Goal: Task Accomplishment & Management: Manage account settings

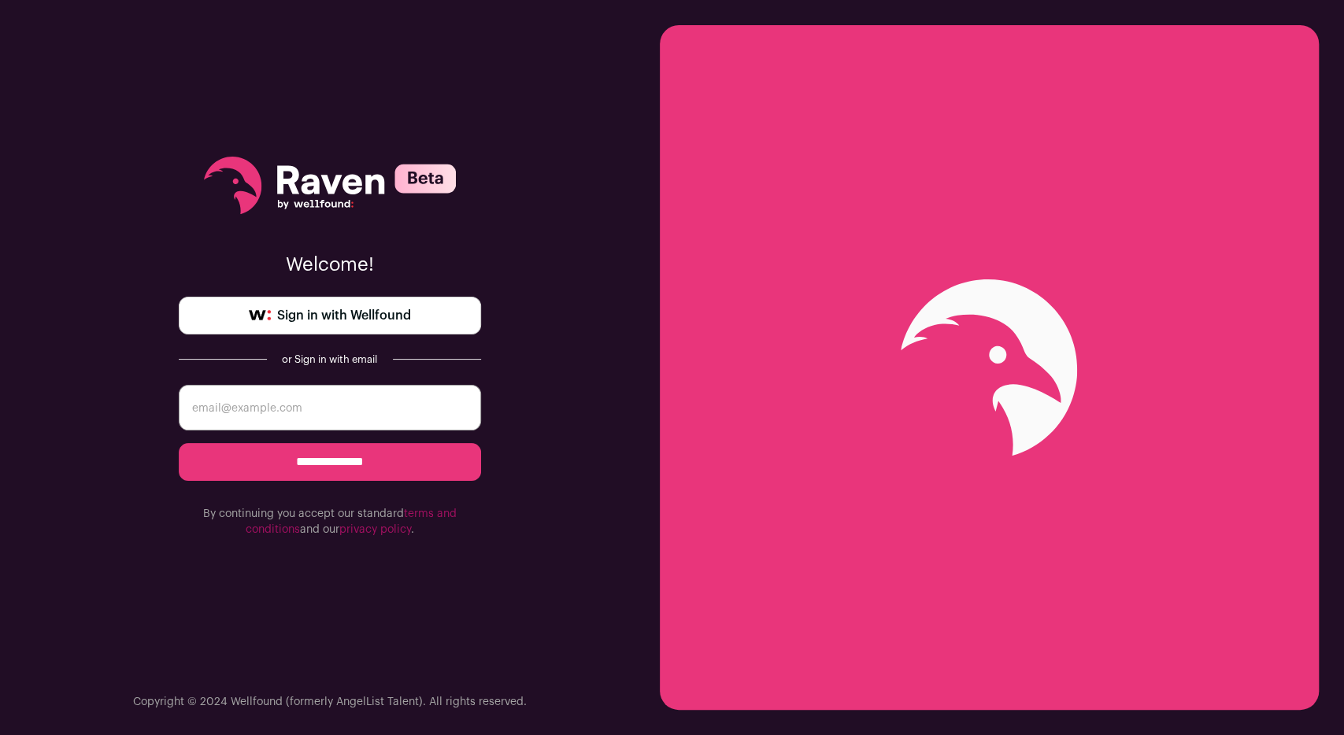
click at [347, 319] on span "Sign in with Wellfound" at bounding box center [344, 315] width 134 height 19
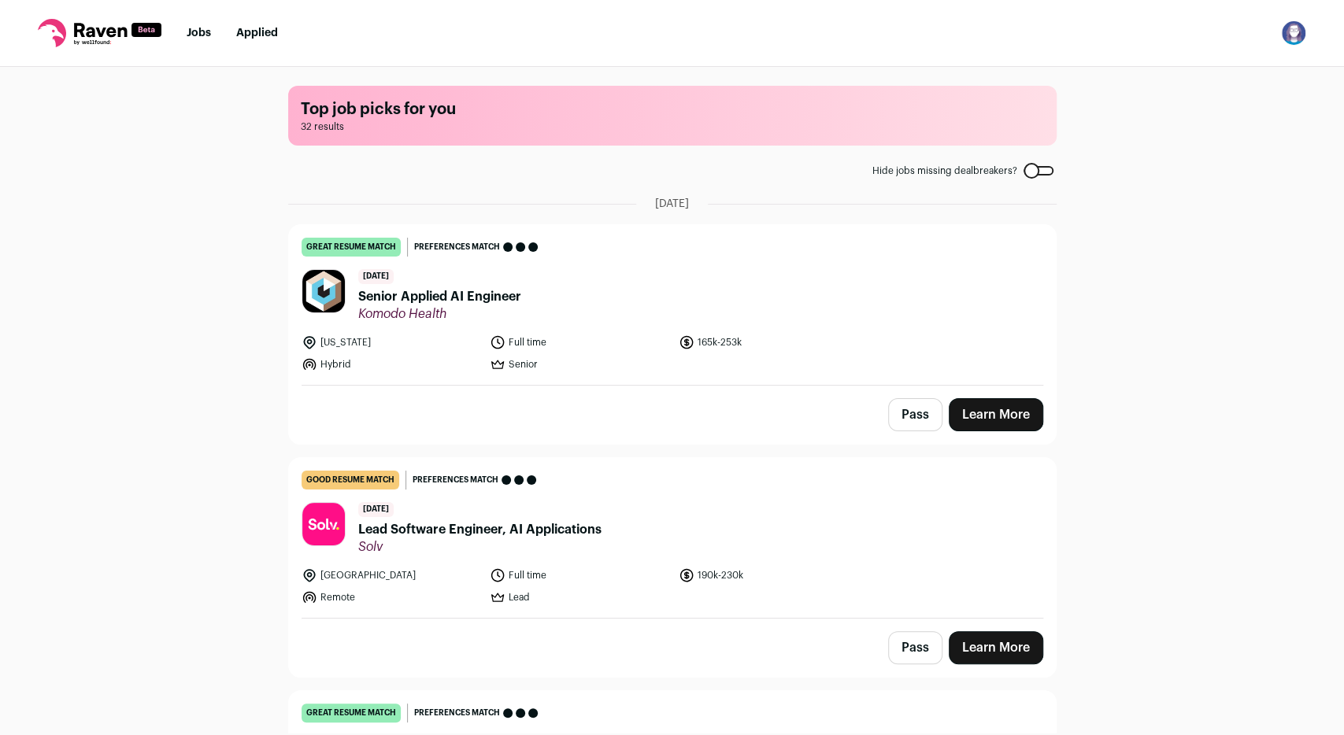
click at [1017, 424] on link "Learn More" at bounding box center [996, 414] width 94 height 33
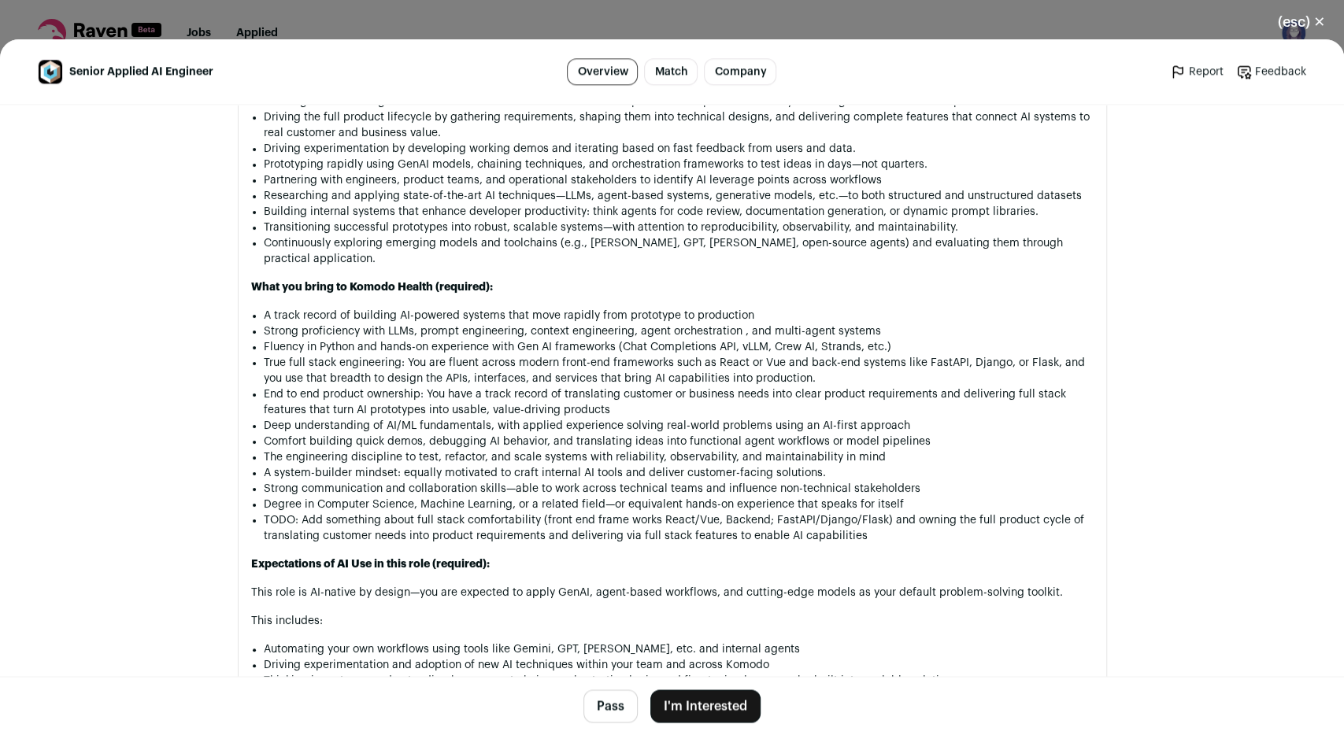
scroll to position [1318, 0]
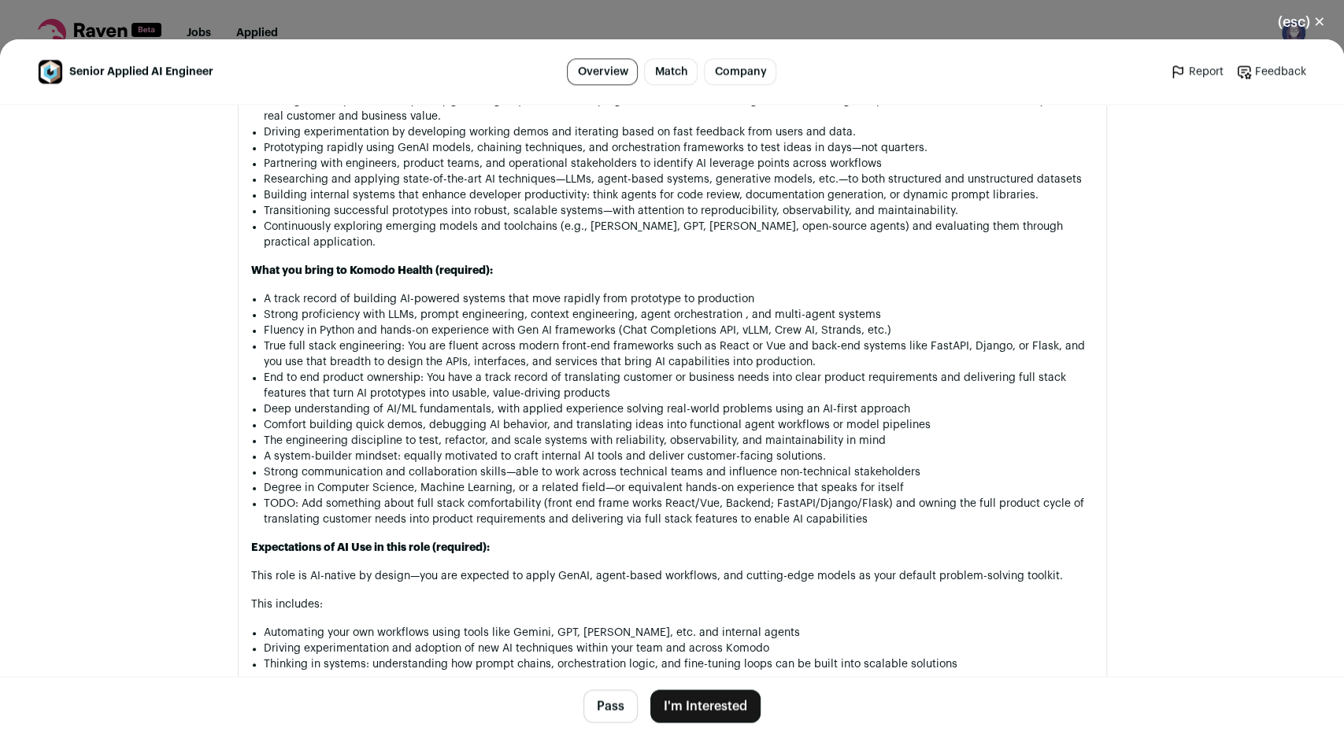
click at [1282, 18] on button "(esc) ✕" at bounding box center [1301, 22] width 85 height 35
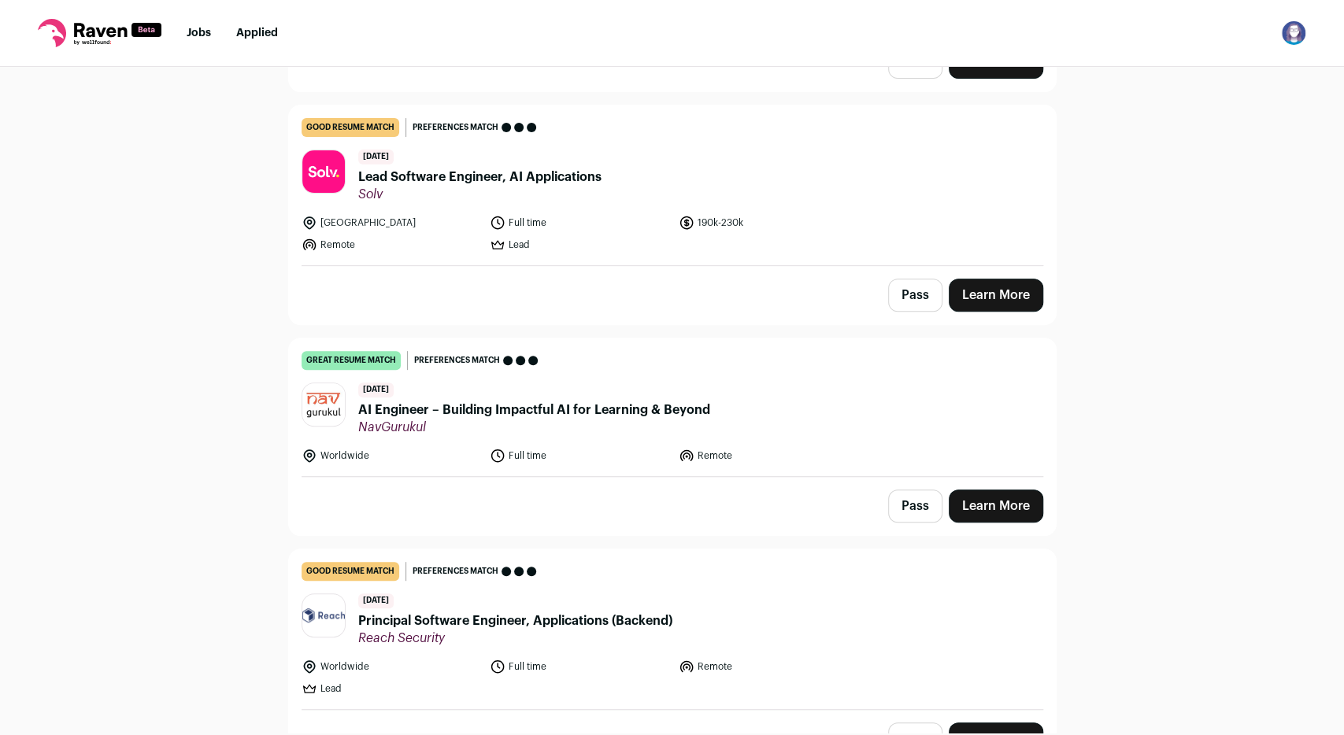
scroll to position [403, 0]
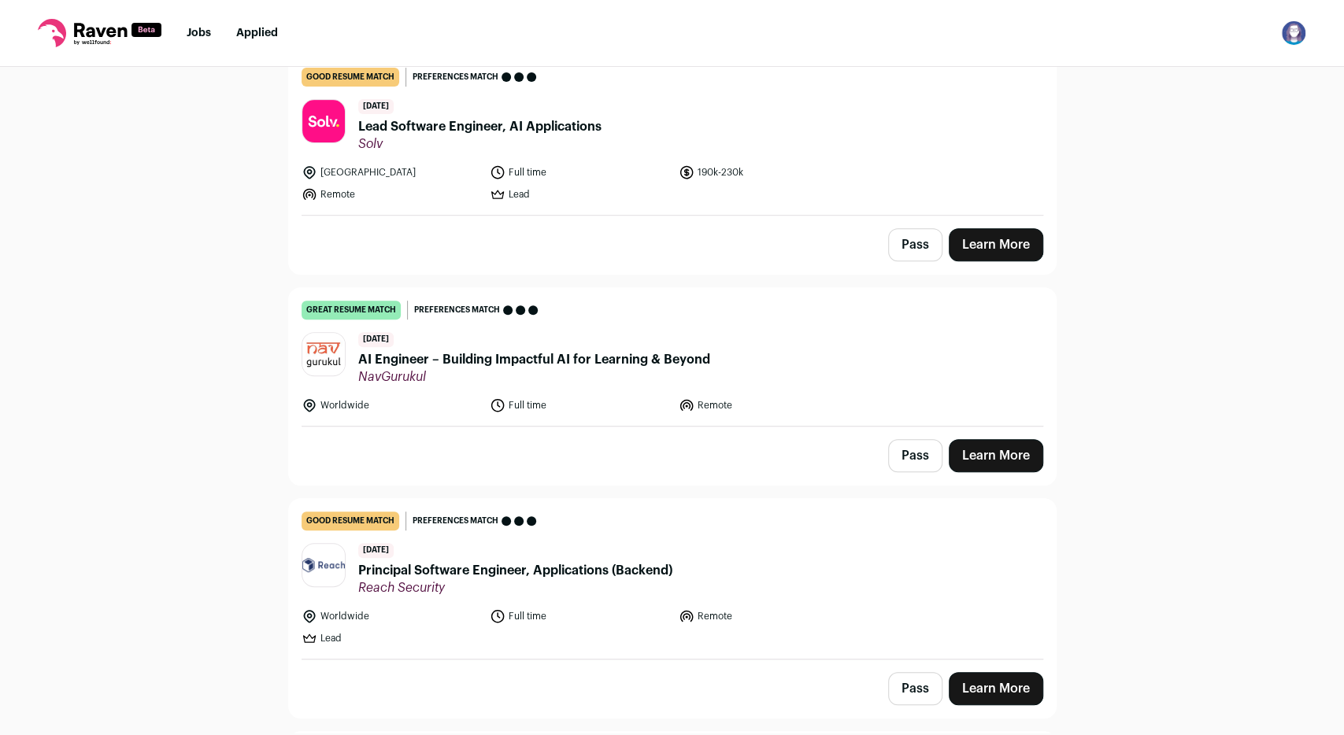
click at [500, 136] on span "Solv" at bounding box center [479, 144] width 243 height 16
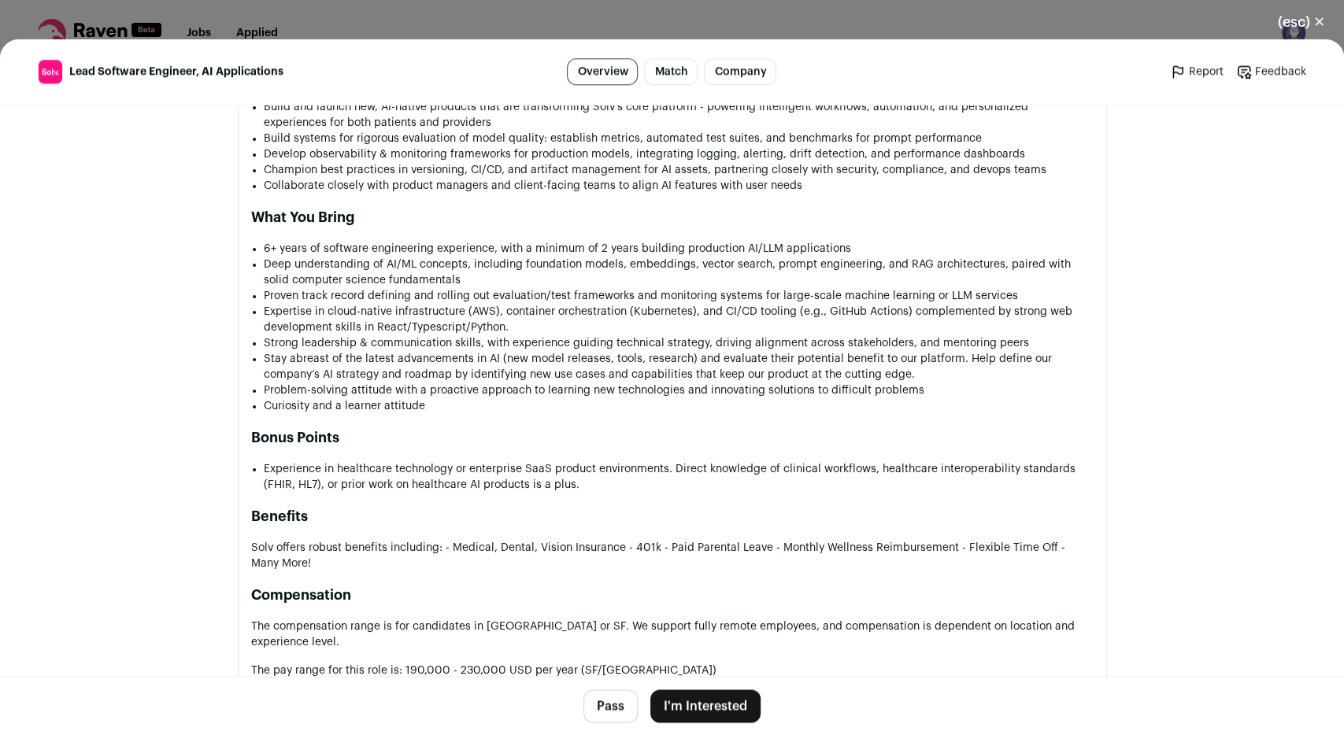
scroll to position [1109, 0]
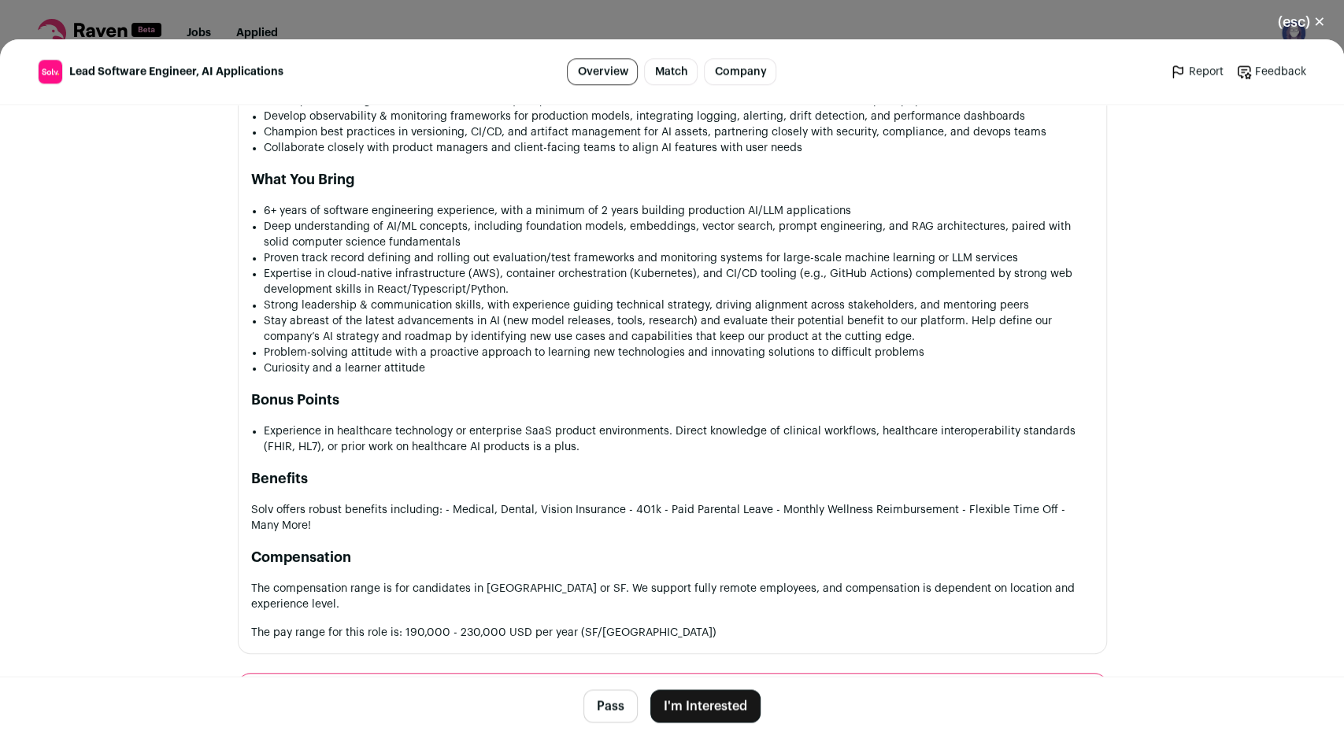
click at [1281, 23] on button "(esc) ✕" at bounding box center [1301, 22] width 85 height 35
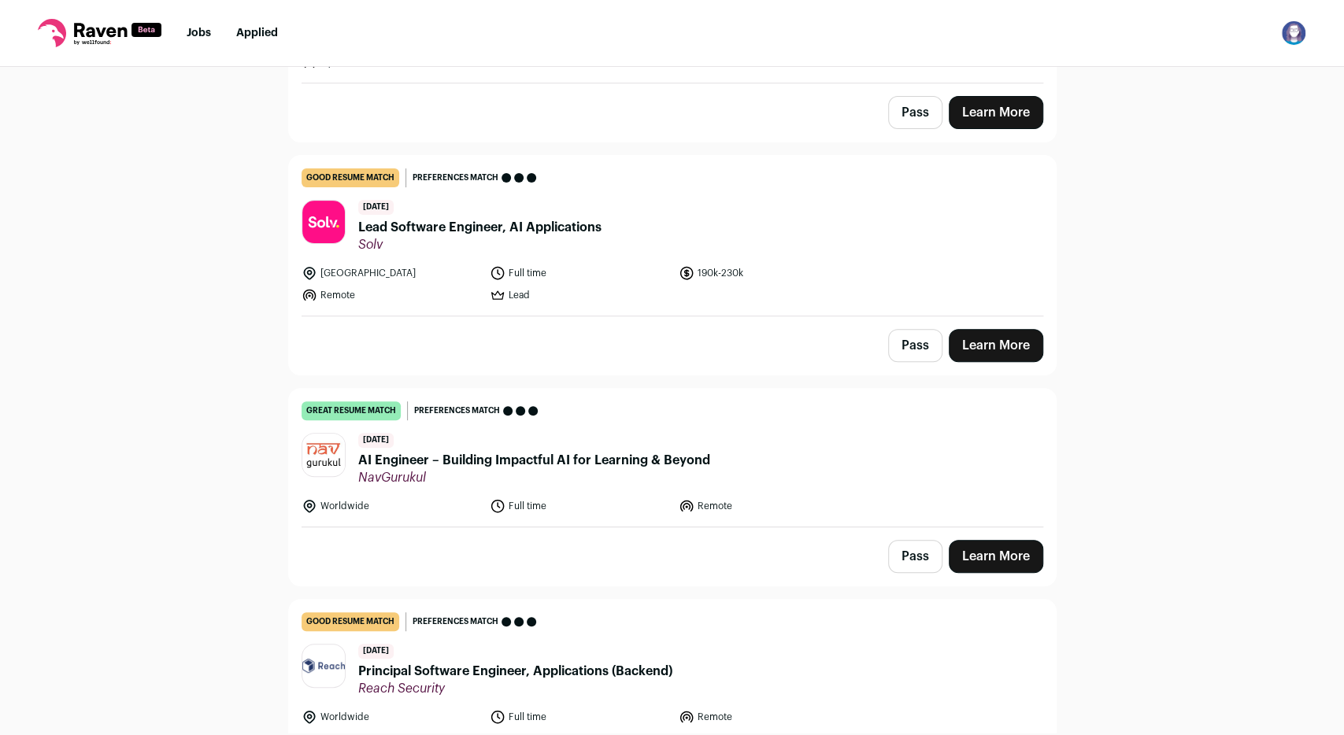
scroll to position [0, 0]
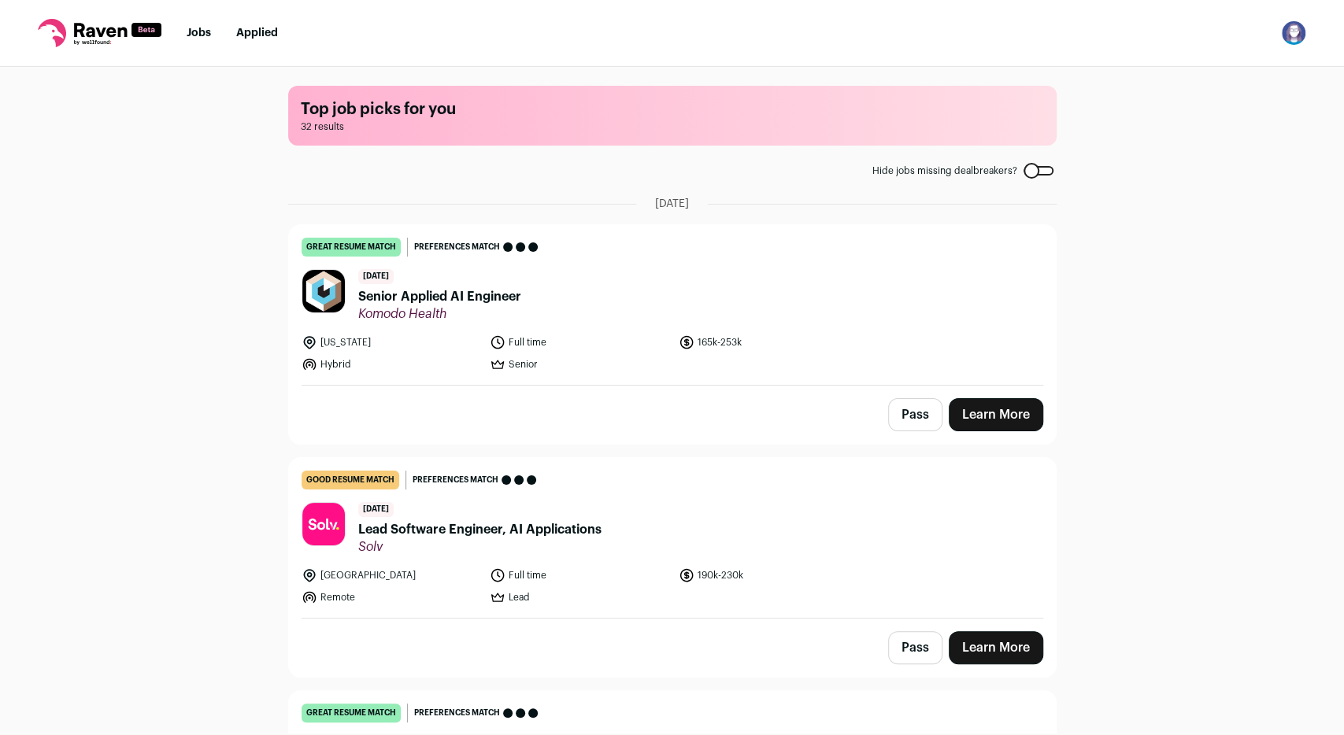
click at [1284, 27] on img "Open dropdown" at bounding box center [1293, 32] width 25 height 25
click at [1216, 69] on link "Settings" at bounding box center [1218, 73] width 174 height 38
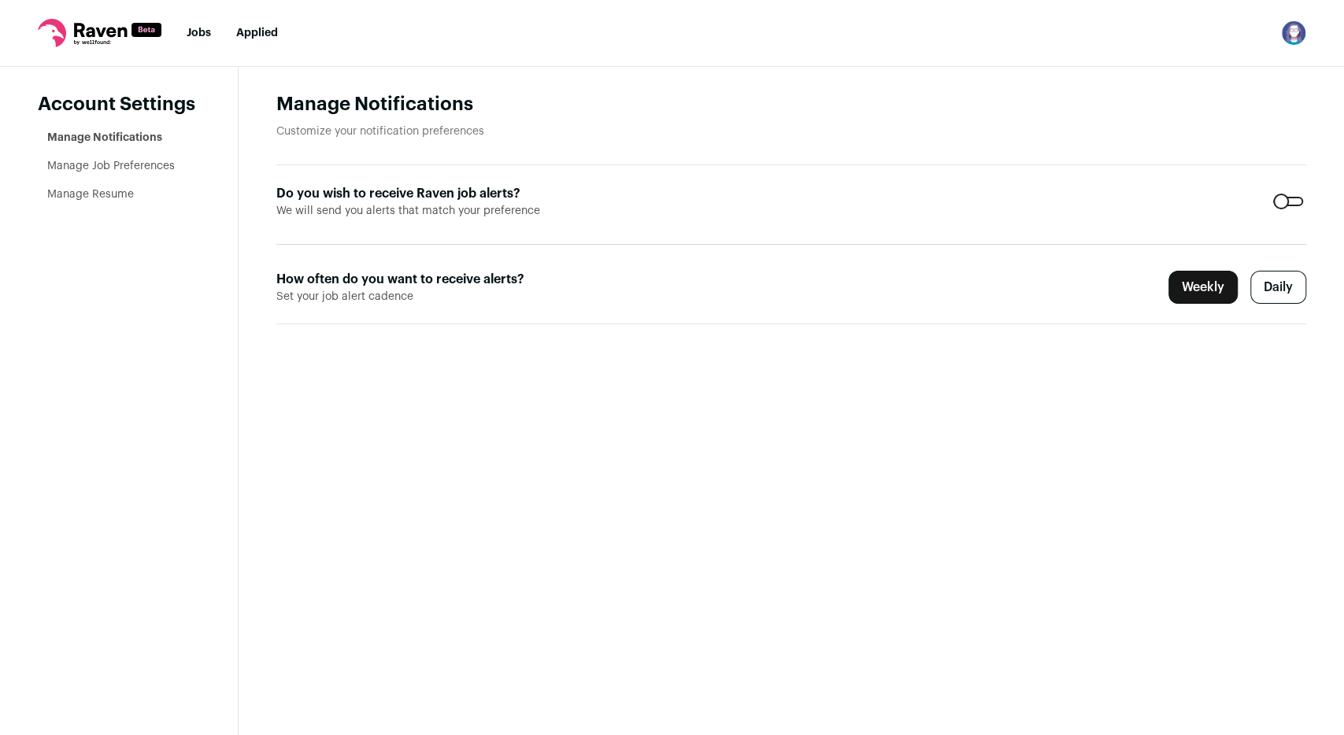
click at [135, 167] on link "Manage Job Preferences" at bounding box center [111, 166] width 128 height 11
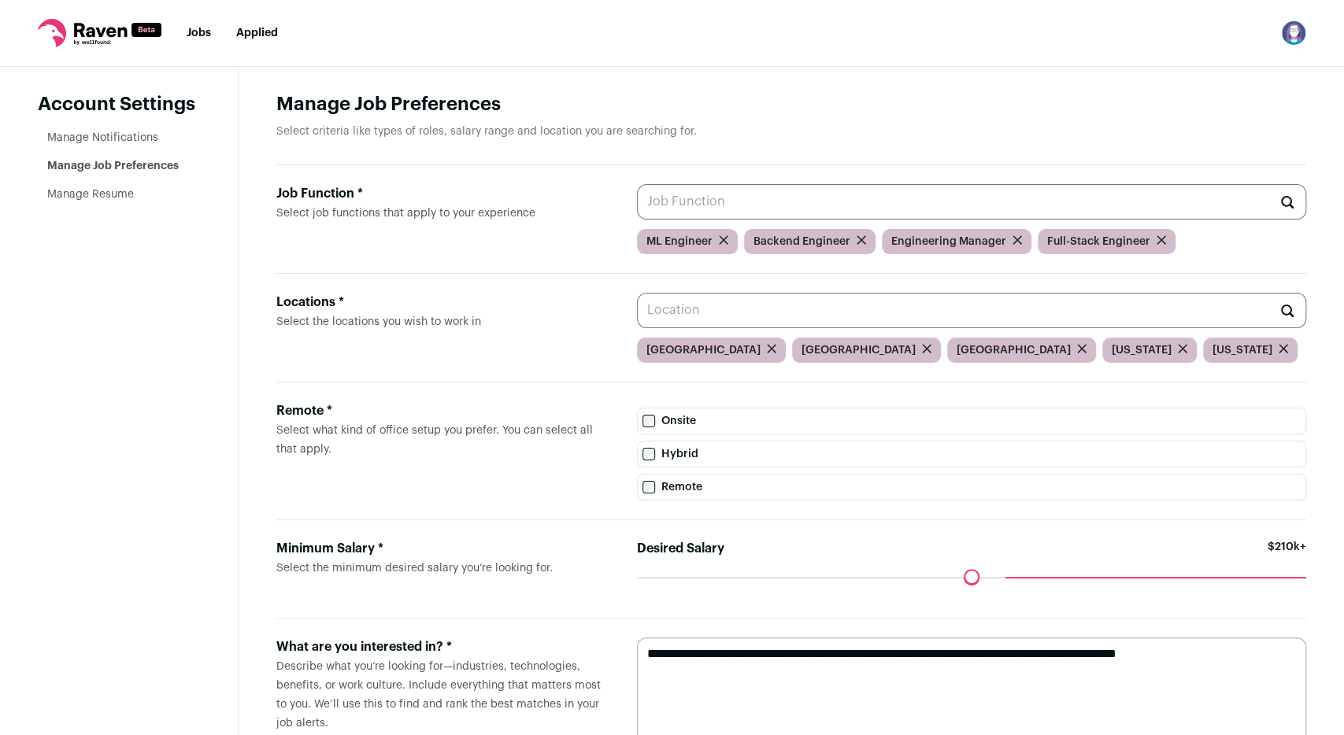
click at [710, 198] on input "Job Function * Select job functions that apply to your experience" at bounding box center [971, 201] width 669 height 35
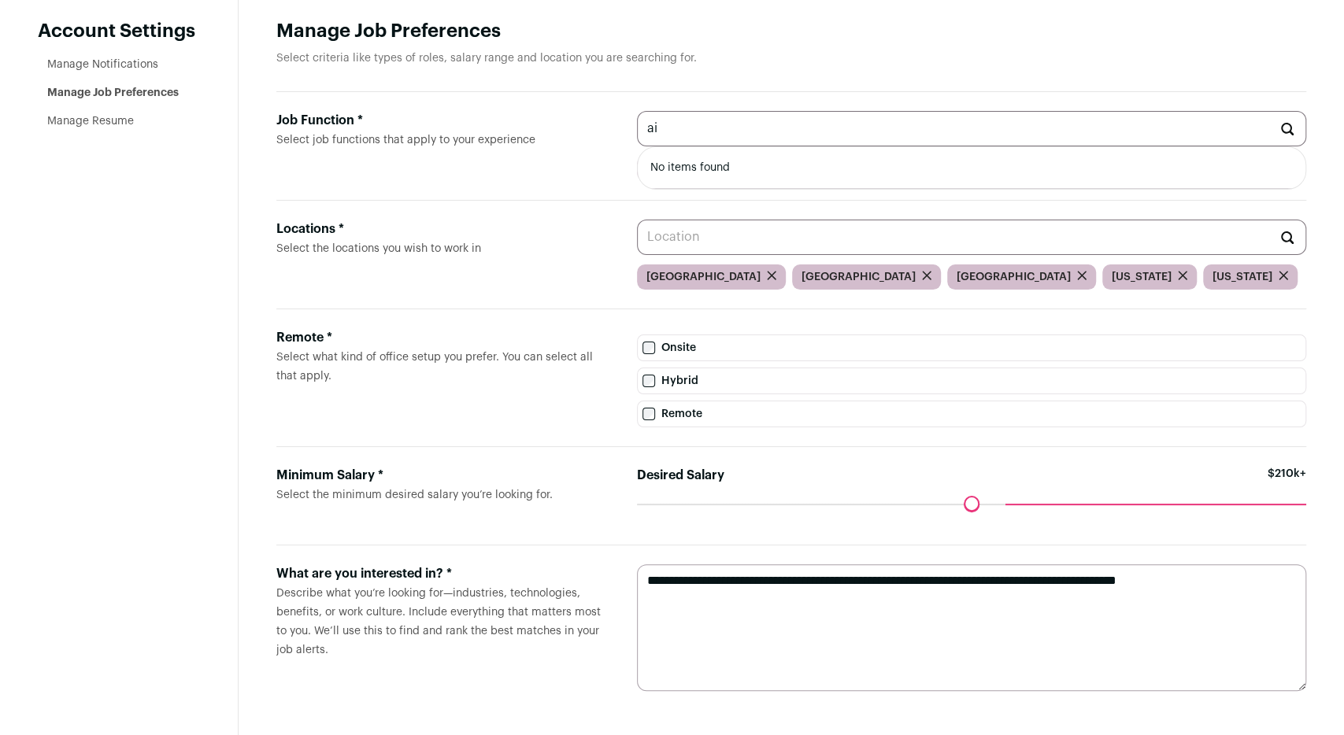
type input "a"
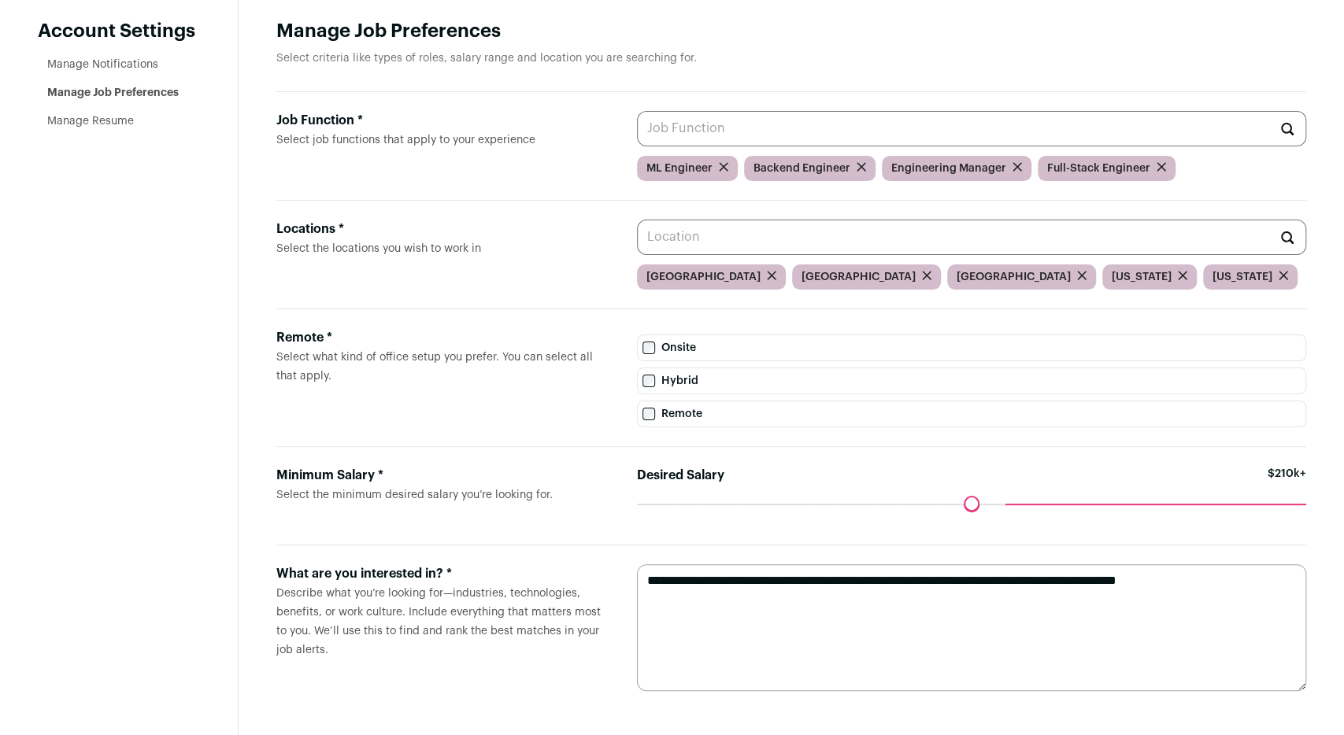
click at [679, 118] on input "Job Function * Select job functions that apply to your experience" at bounding box center [971, 128] width 669 height 35
click at [673, 133] on input "Job Function * Select job functions that apply to your experience" at bounding box center [971, 128] width 669 height 35
click at [591, 130] on label "Job Function * Select job functions that apply to your experience" at bounding box center [443, 146] width 335 height 70
click at [637, 130] on input "Job Function * Select job functions that apply to your experience" at bounding box center [971, 128] width 669 height 35
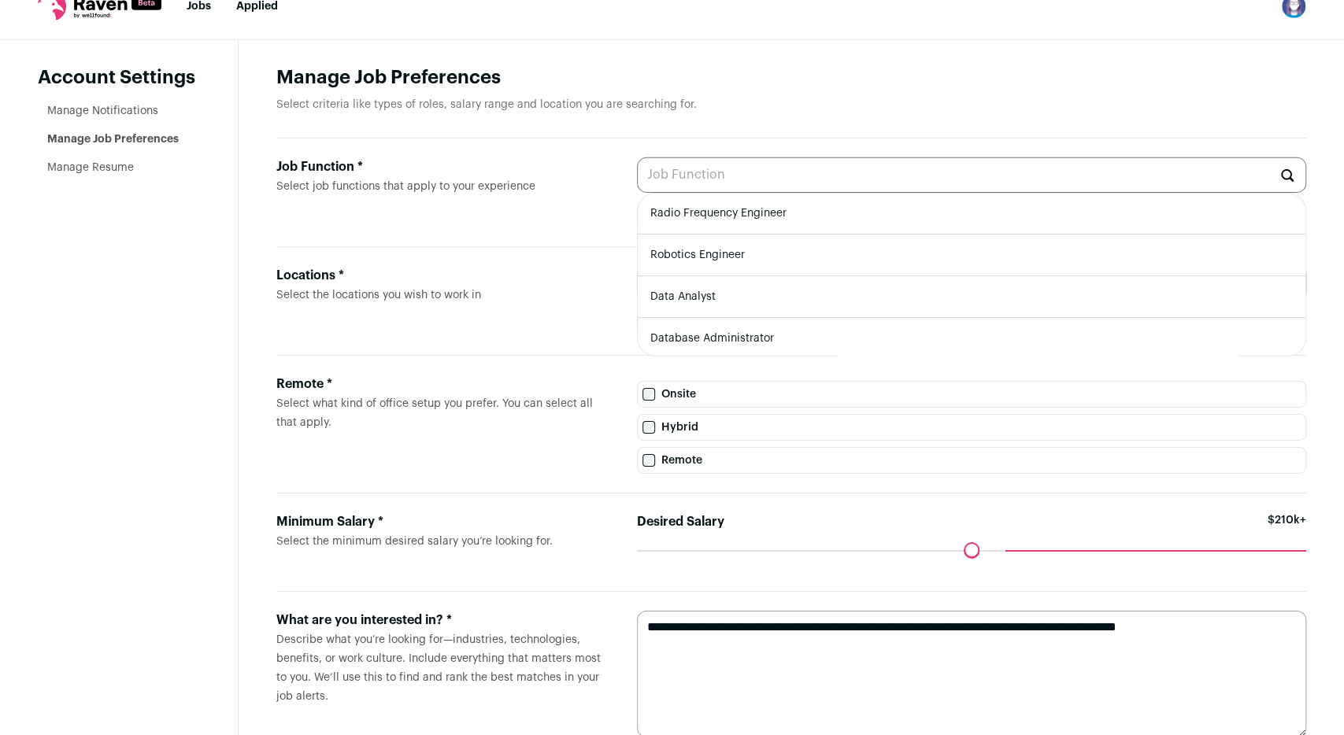
scroll to position [77, 0]
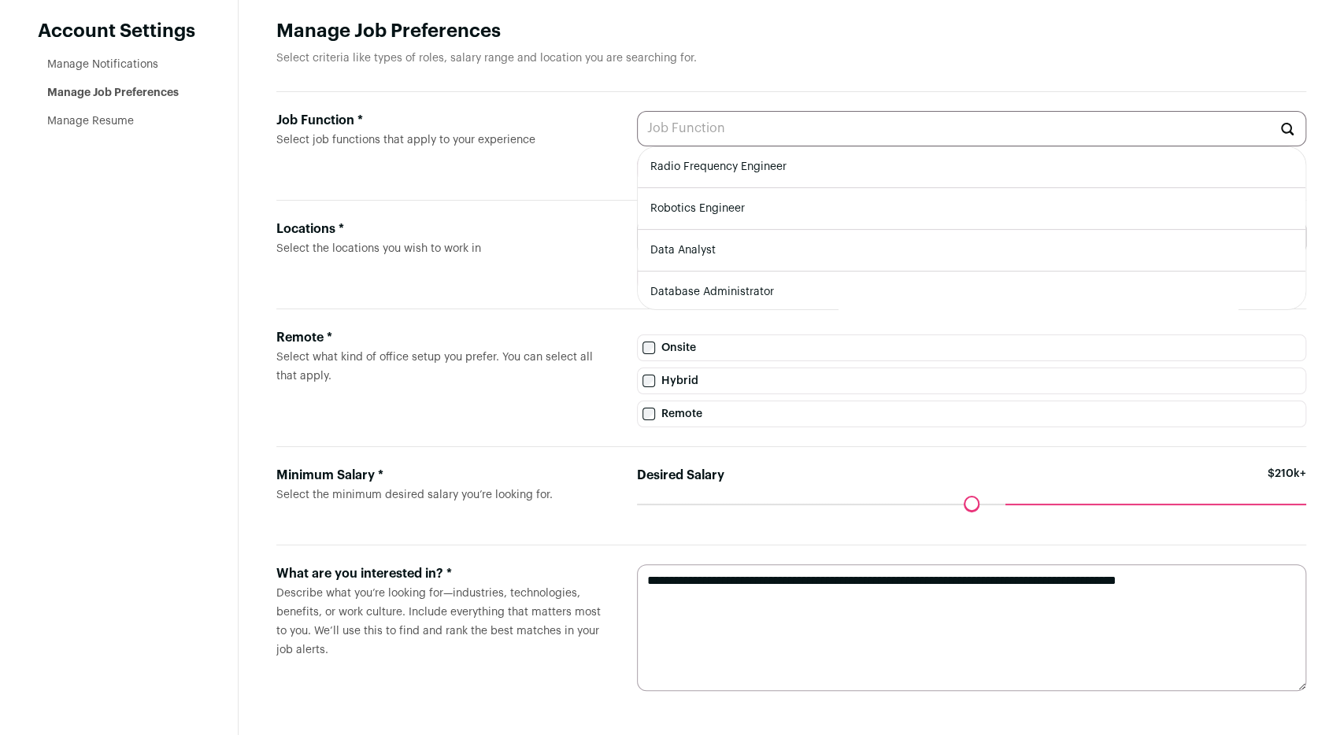
click at [535, 246] on label "Locations * Select the locations you wish to work in" at bounding box center [443, 255] width 335 height 70
click at [637, 246] on input "Locations * Select the locations you wish to work in" at bounding box center [971, 237] width 669 height 35
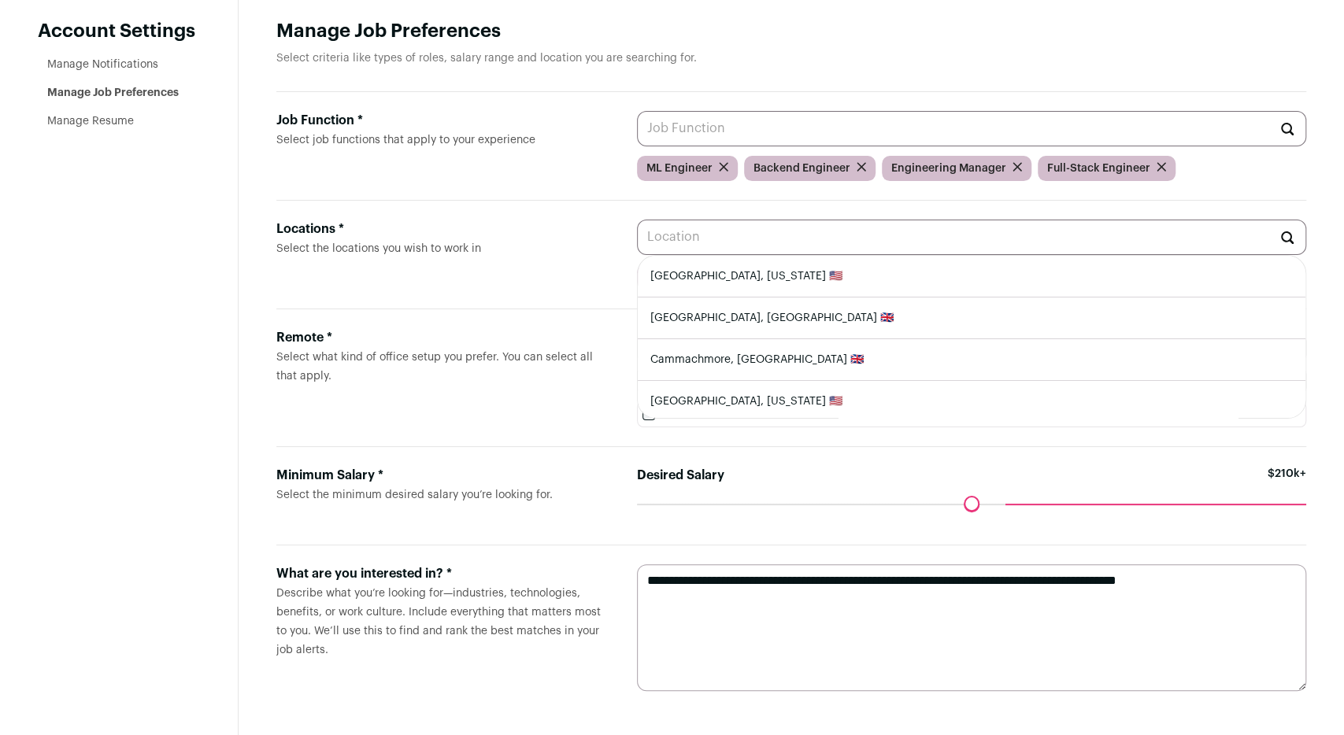
click at [529, 238] on label "Locations * Select the locations you wish to work in" at bounding box center [443, 255] width 335 height 70
click at [637, 238] on input "Locations * Select the locations you wish to work in" at bounding box center [971, 237] width 669 height 35
click at [525, 216] on div "Locations * Select the locations you wish to work in [GEOGRAPHIC_DATA], [US_STA…" at bounding box center [791, 255] width 1030 height 109
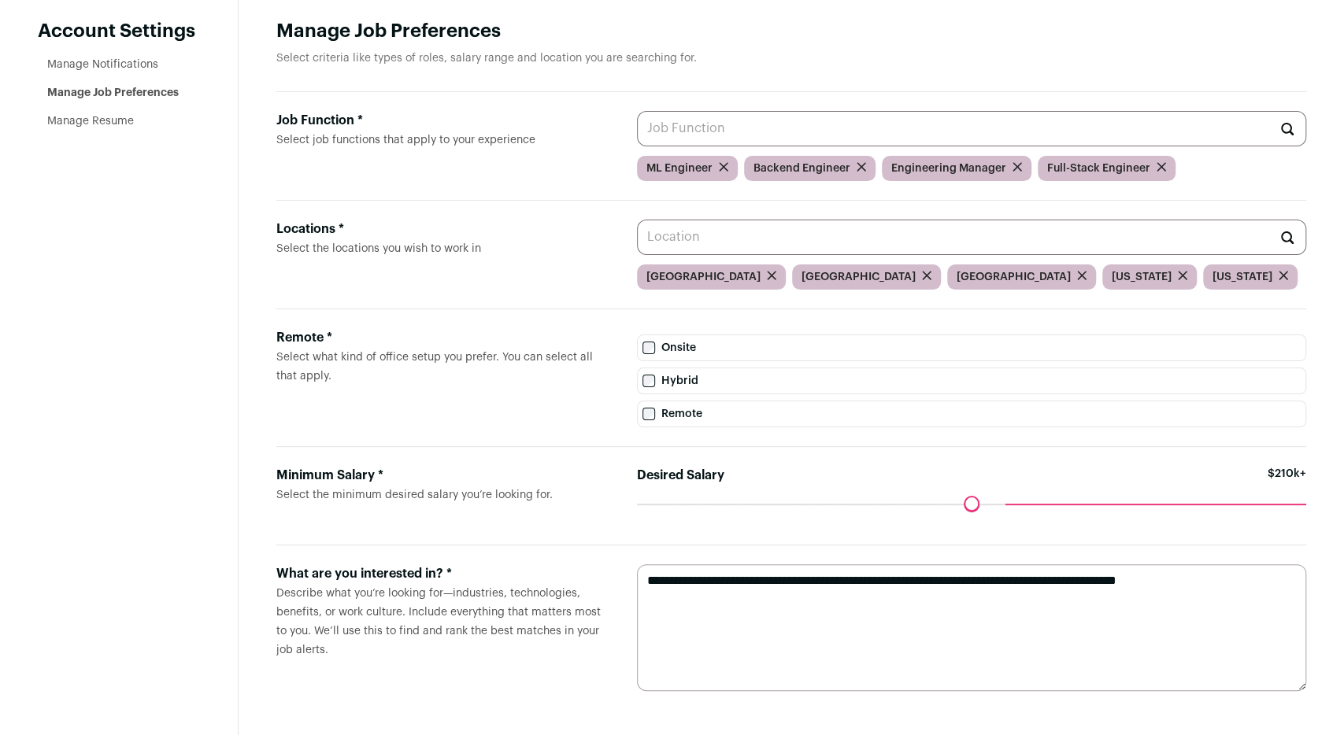
click at [748, 242] on input "Locations * Select the locations you wish to work in" at bounding box center [971, 237] width 669 height 35
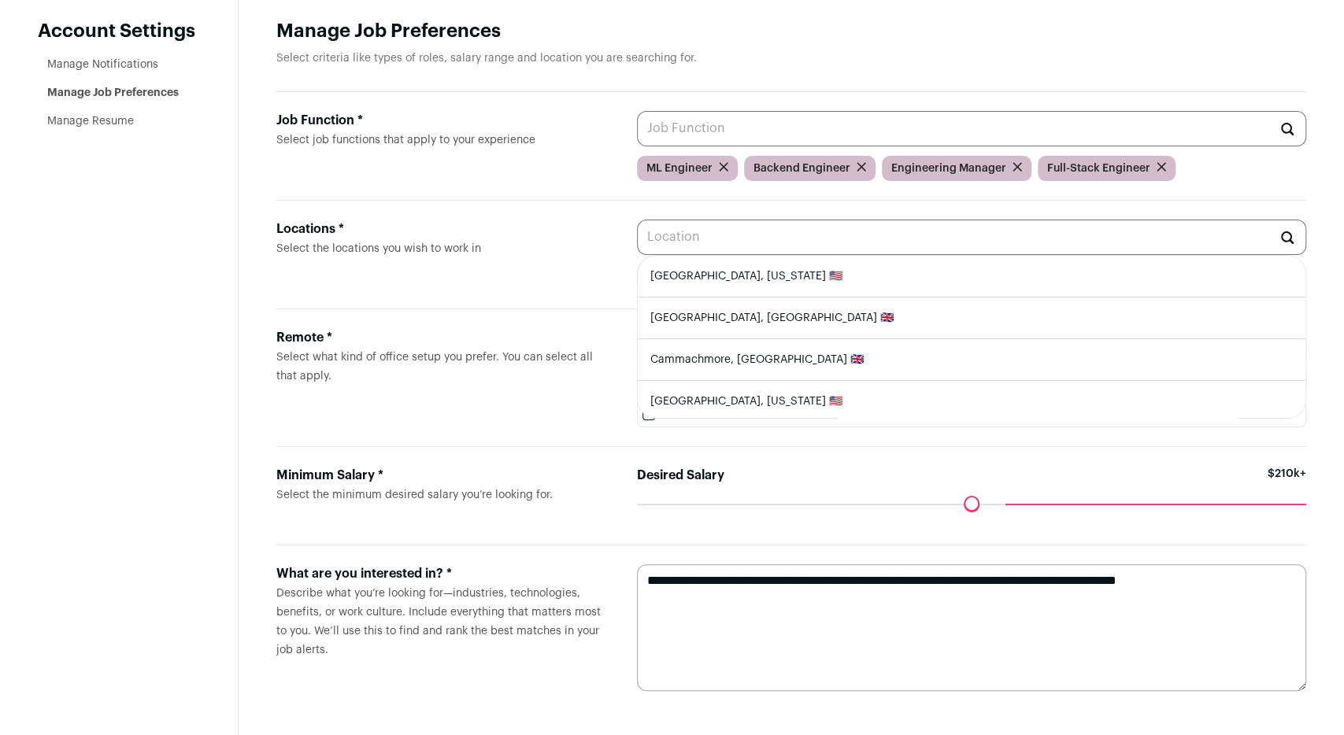
click at [415, 194] on div "Job Function * Select job functions that apply to your experience Cloud Enginee…" at bounding box center [791, 146] width 1030 height 109
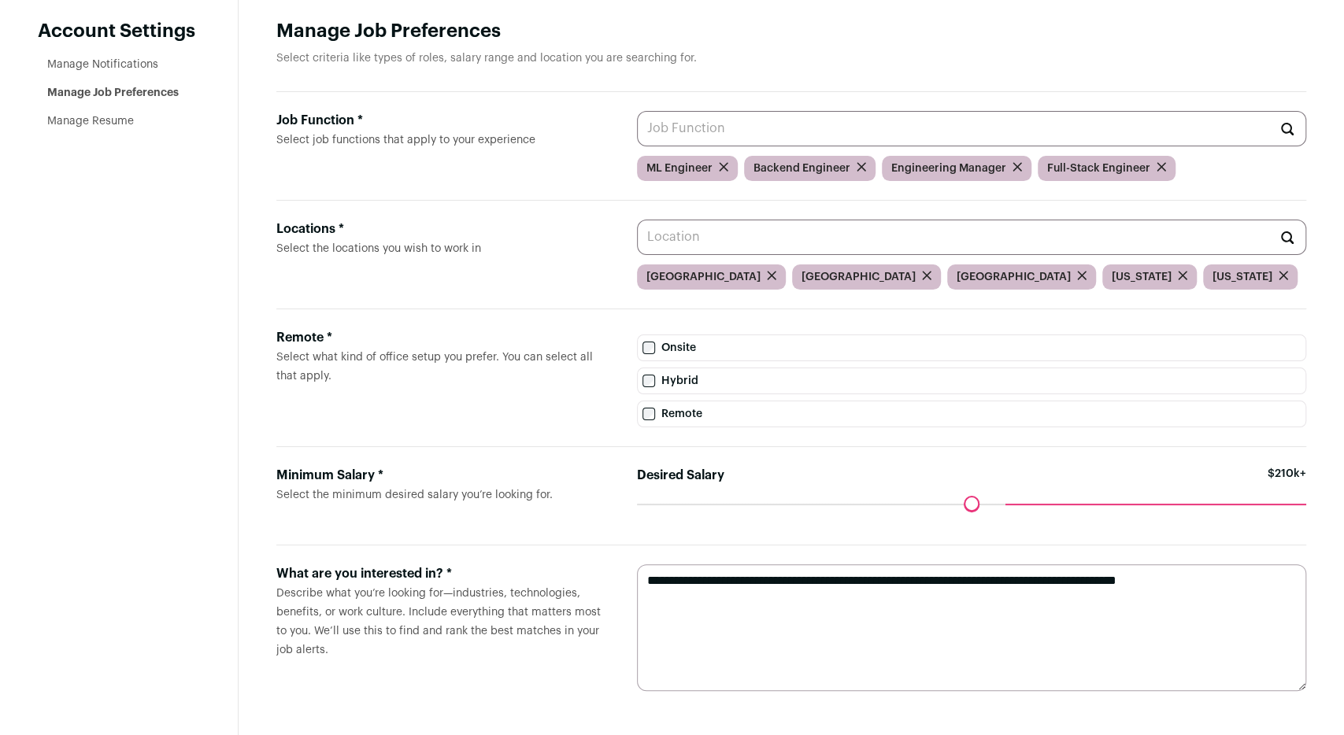
click at [1264, 581] on textarea "**********" at bounding box center [971, 628] width 669 height 127
type textarea "**********"
click at [140, 485] on aside "Account Settings Manage Notifications Manage Job Preferences Manage Resume" at bounding box center [119, 365] width 239 height 742
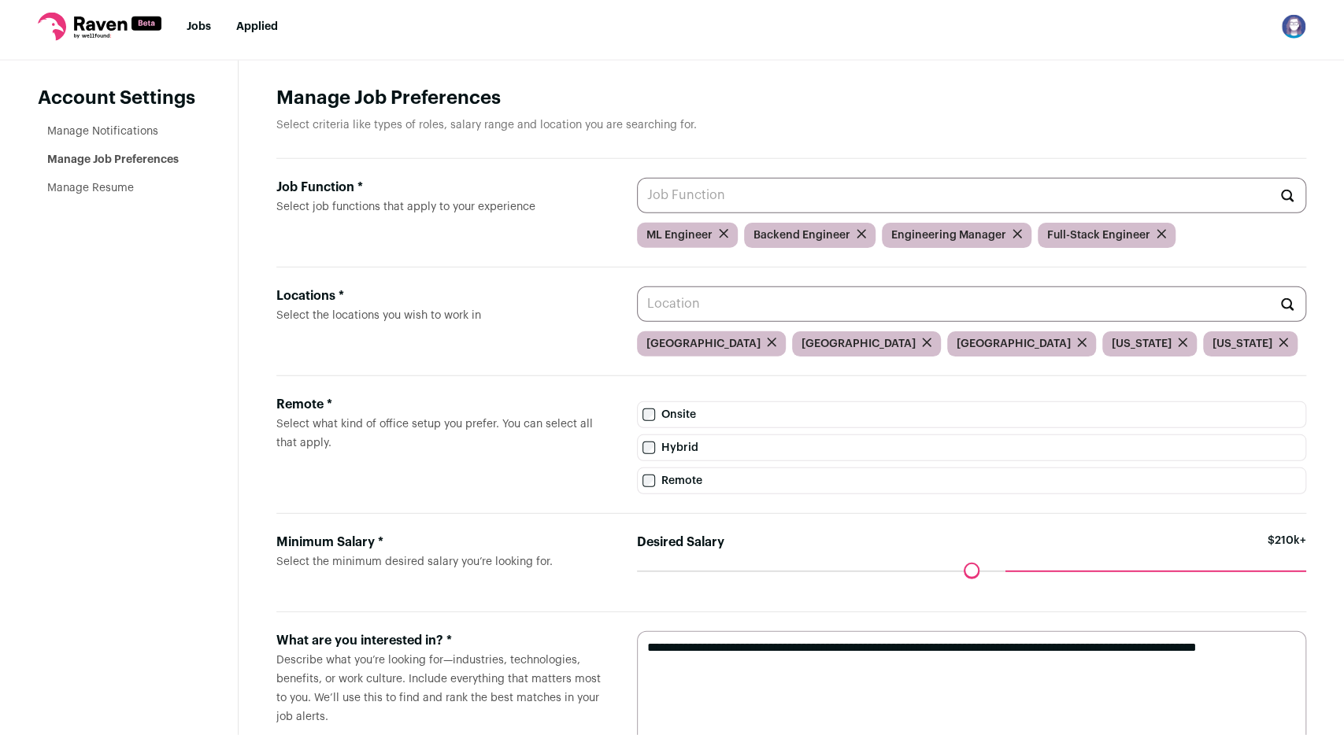
scroll to position [0, 0]
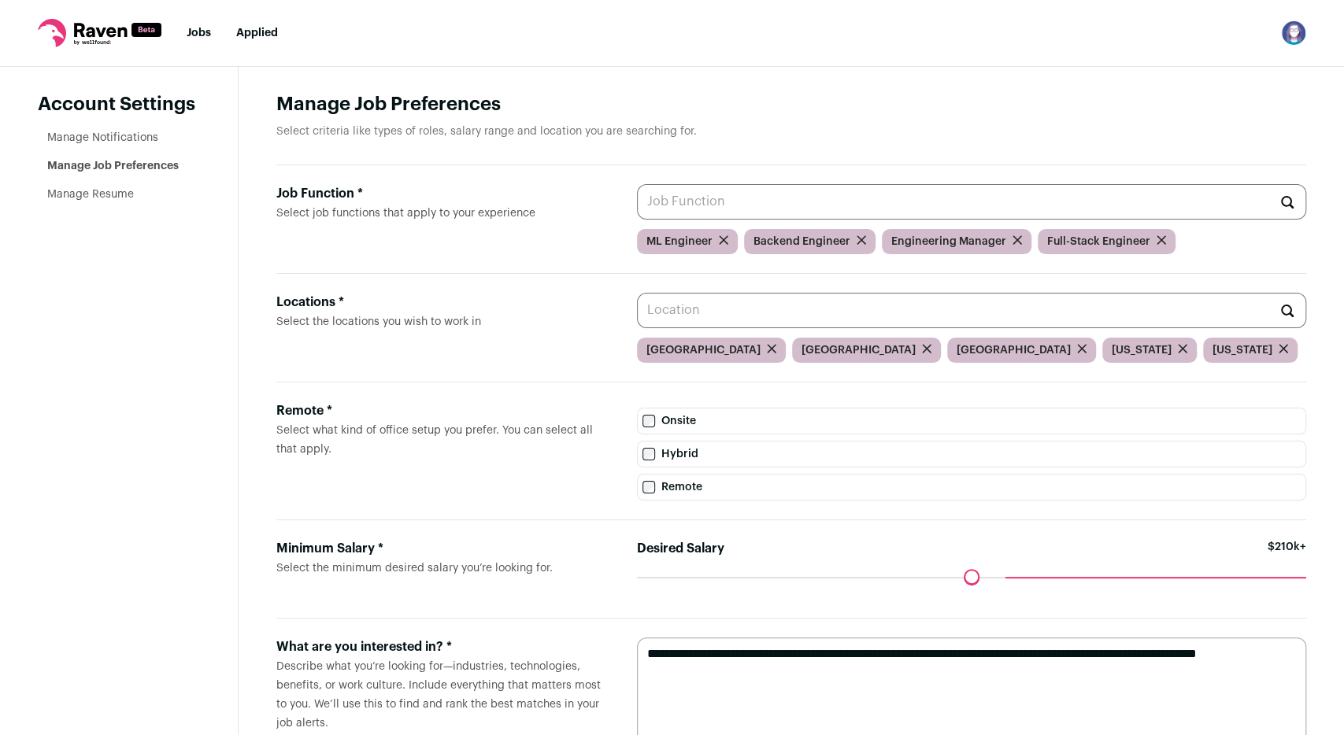
click at [87, 191] on link "Manage Resume" at bounding box center [90, 194] width 87 height 11
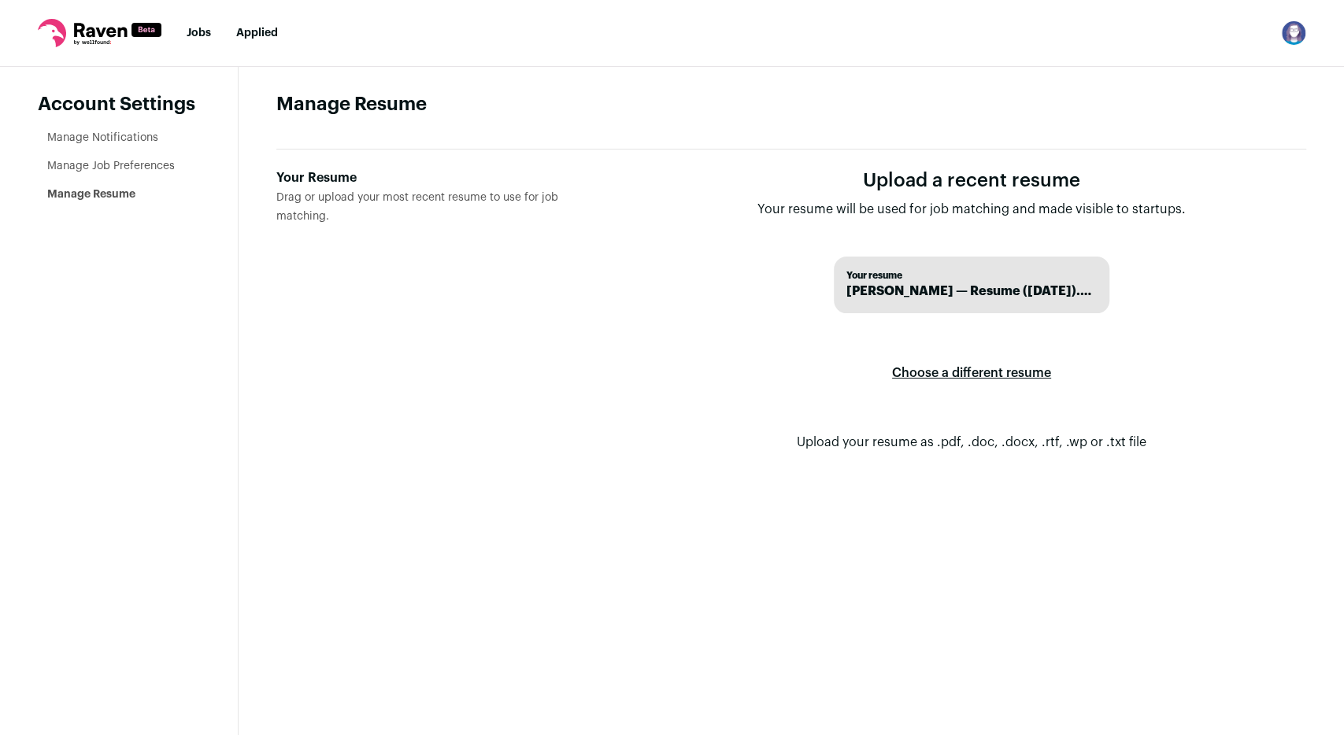
click at [206, 30] on link "Jobs" at bounding box center [199, 33] width 24 height 11
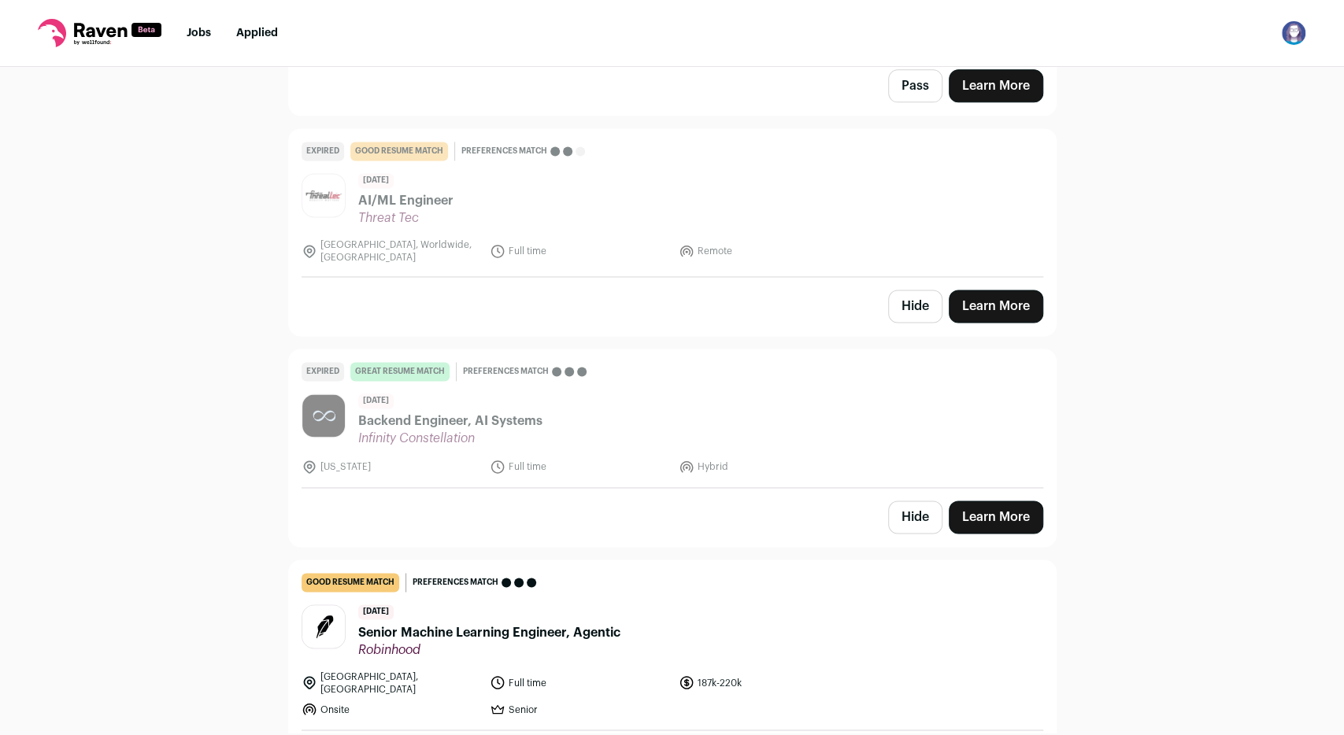
scroll to position [5426, 0]
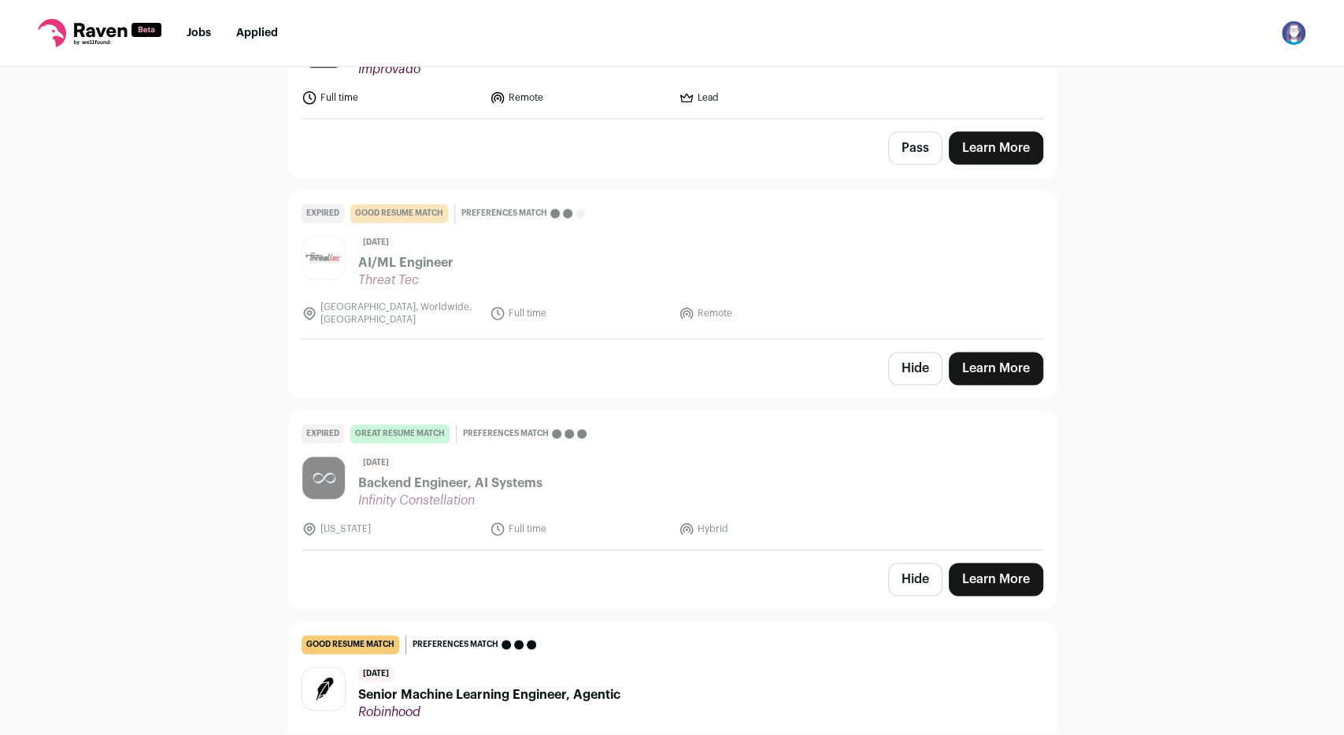
click at [914, 563] on button "Hide" at bounding box center [915, 579] width 54 height 33
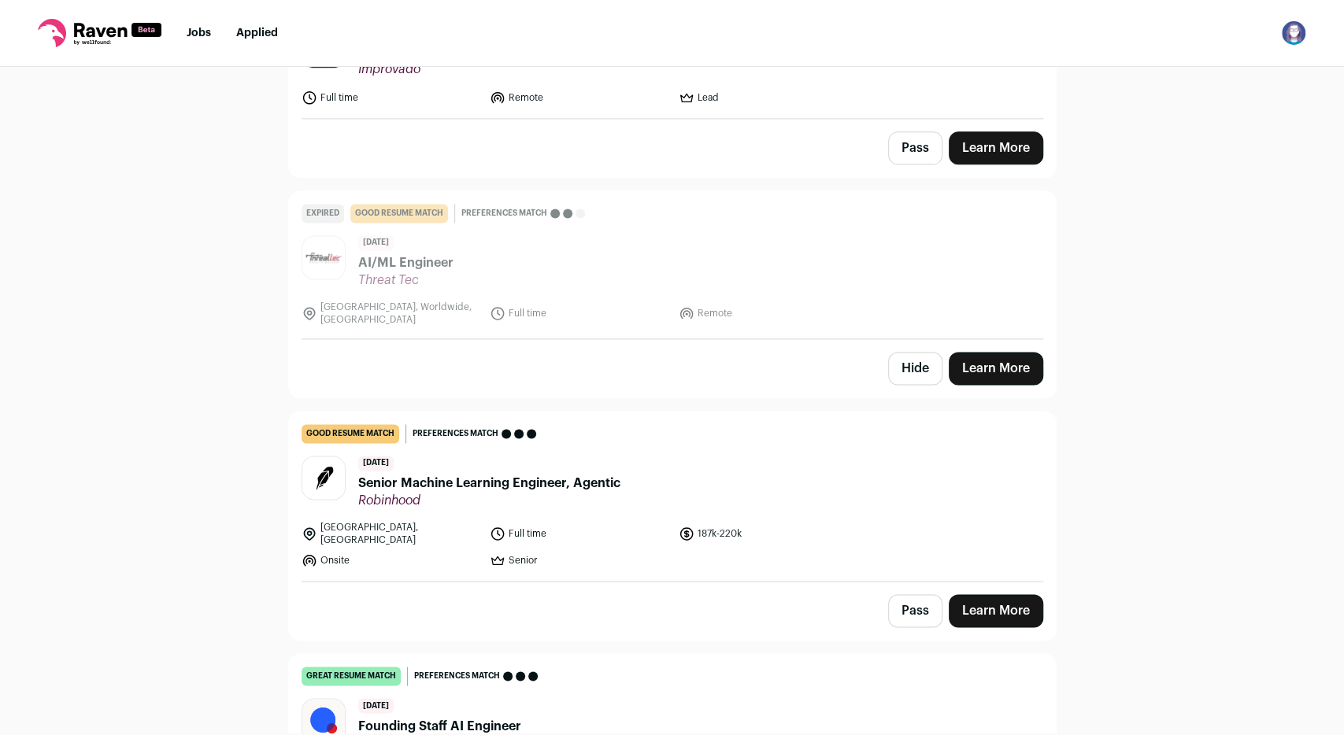
click at [913, 352] on button "Hide" at bounding box center [915, 368] width 54 height 33
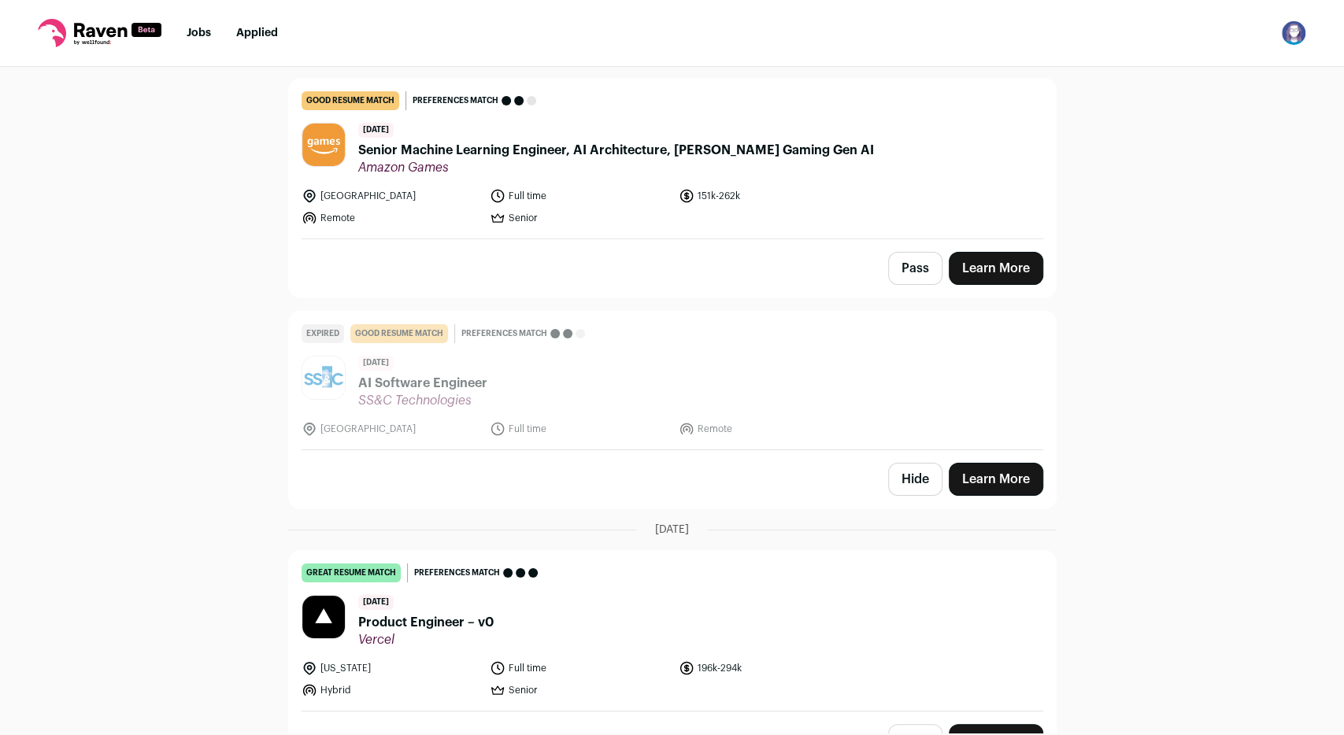
scroll to position [3914, 0]
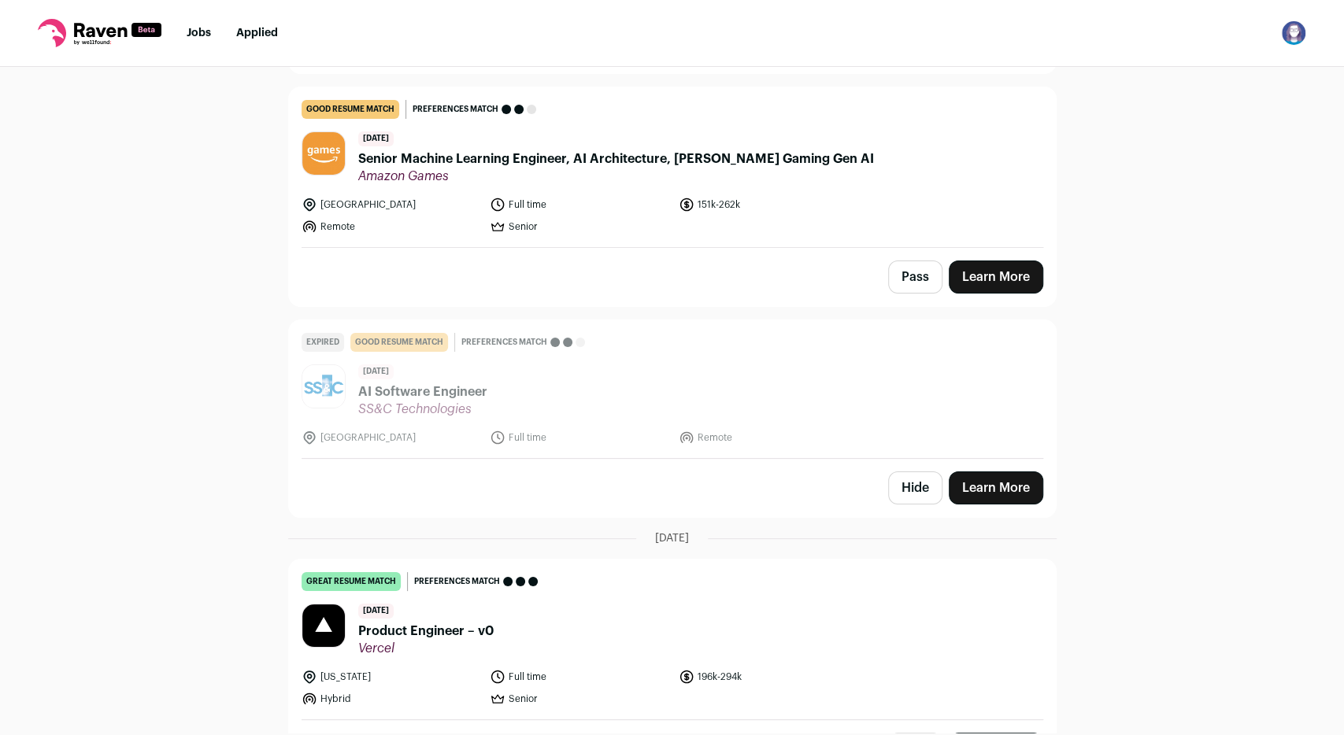
click at [908, 472] on button "Hide" at bounding box center [915, 488] width 54 height 33
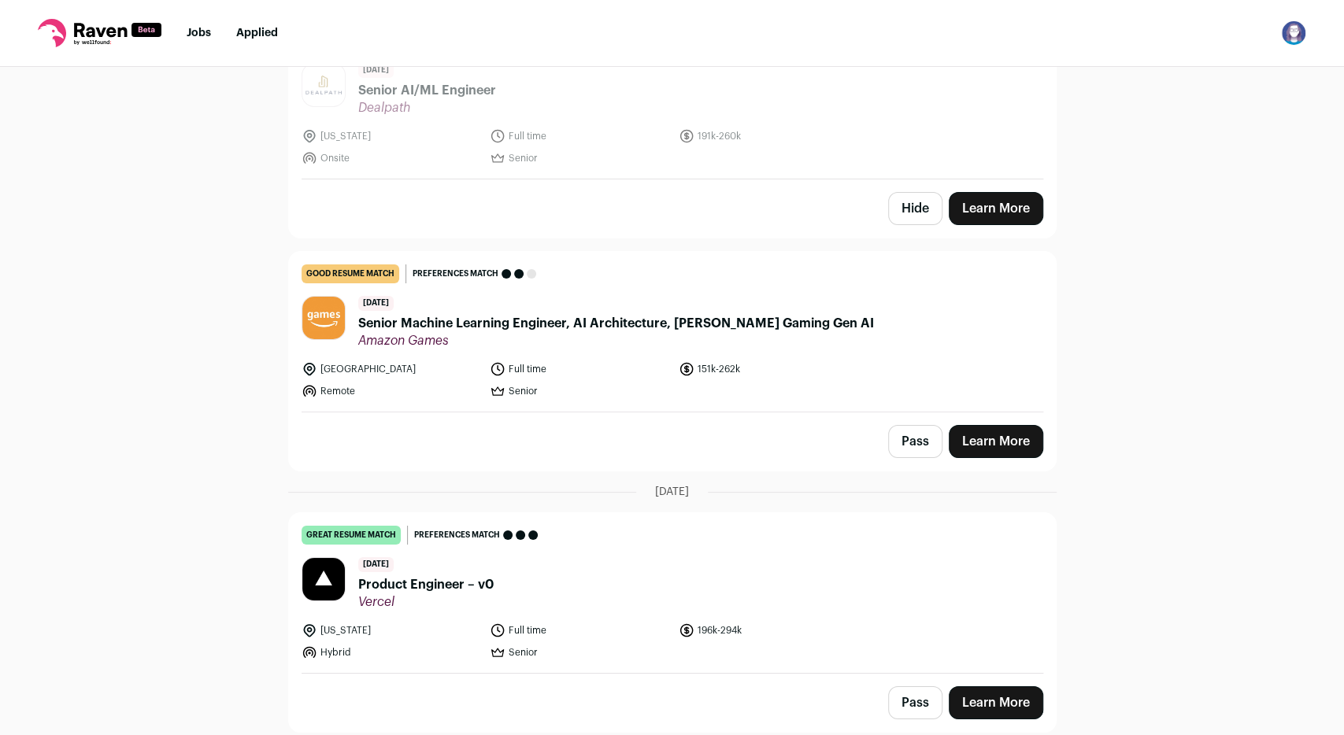
scroll to position [3713, 0]
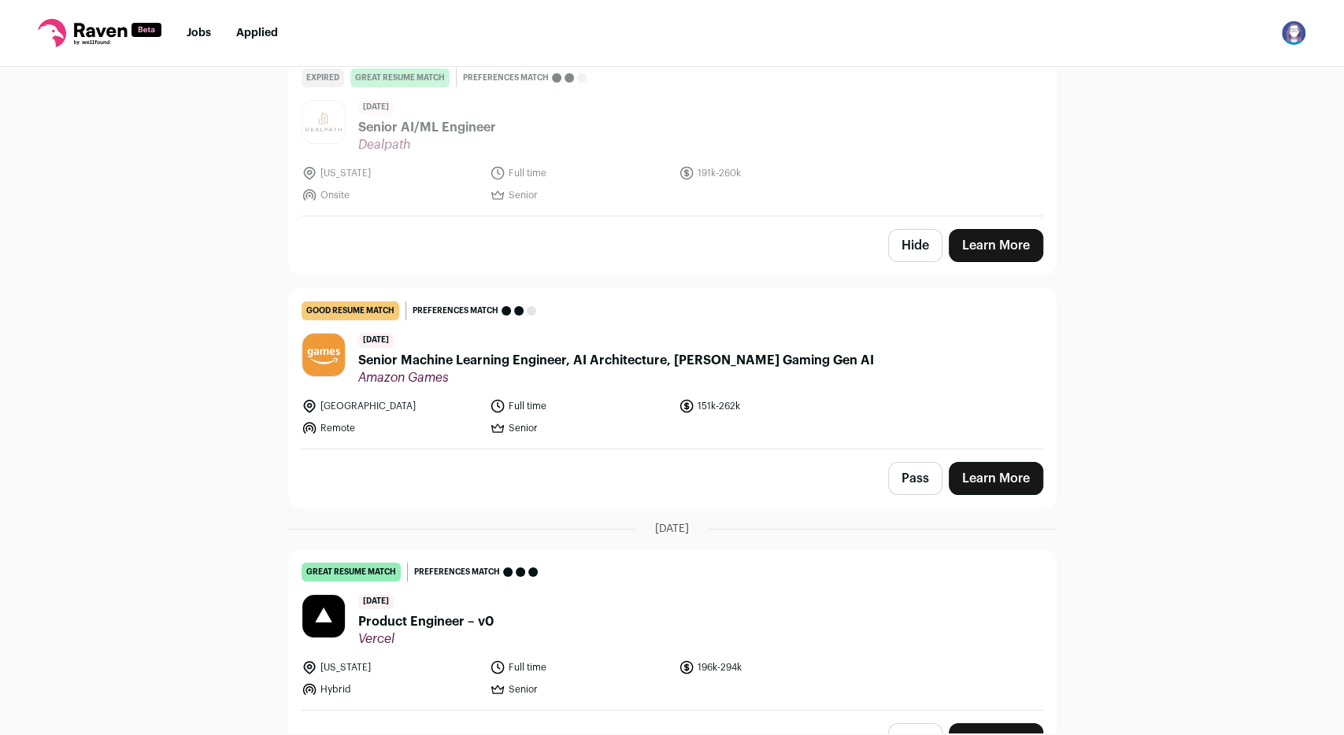
click at [1037, 462] on link "Learn More" at bounding box center [996, 478] width 94 height 33
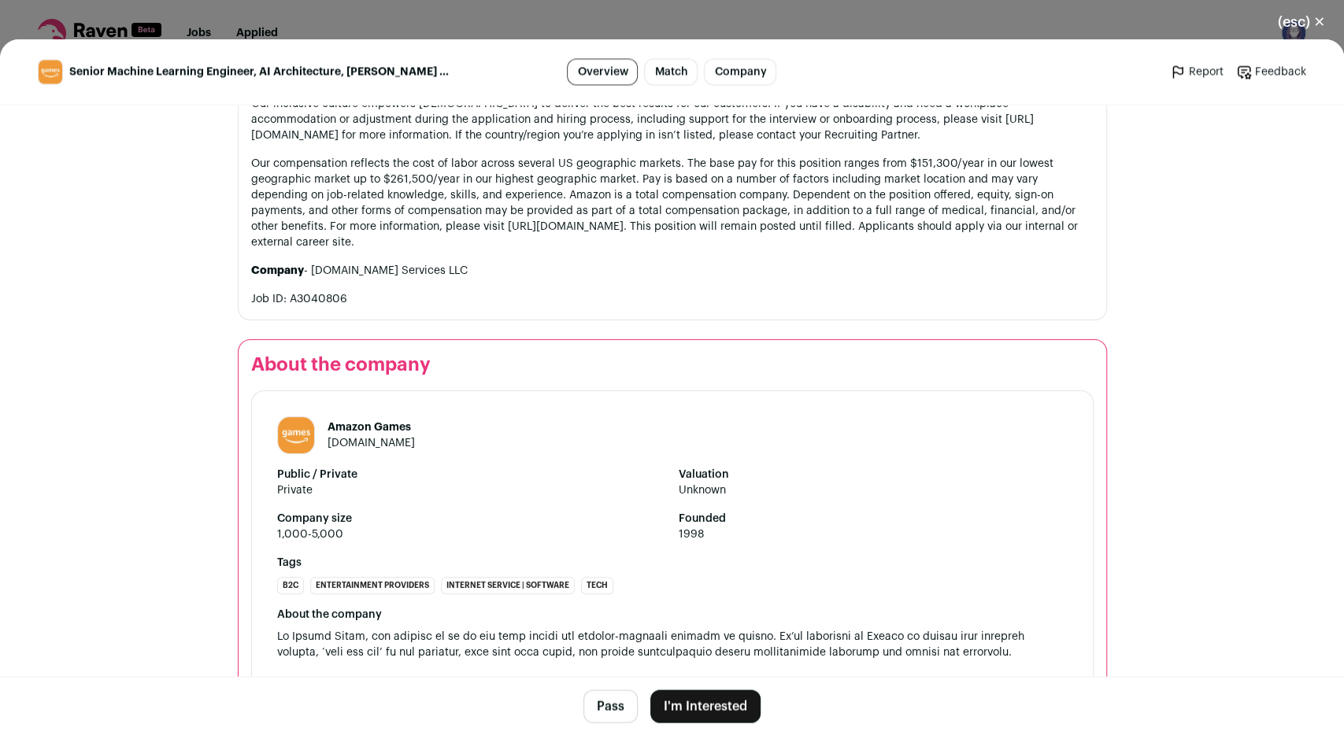
scroll to position [1536, 0]
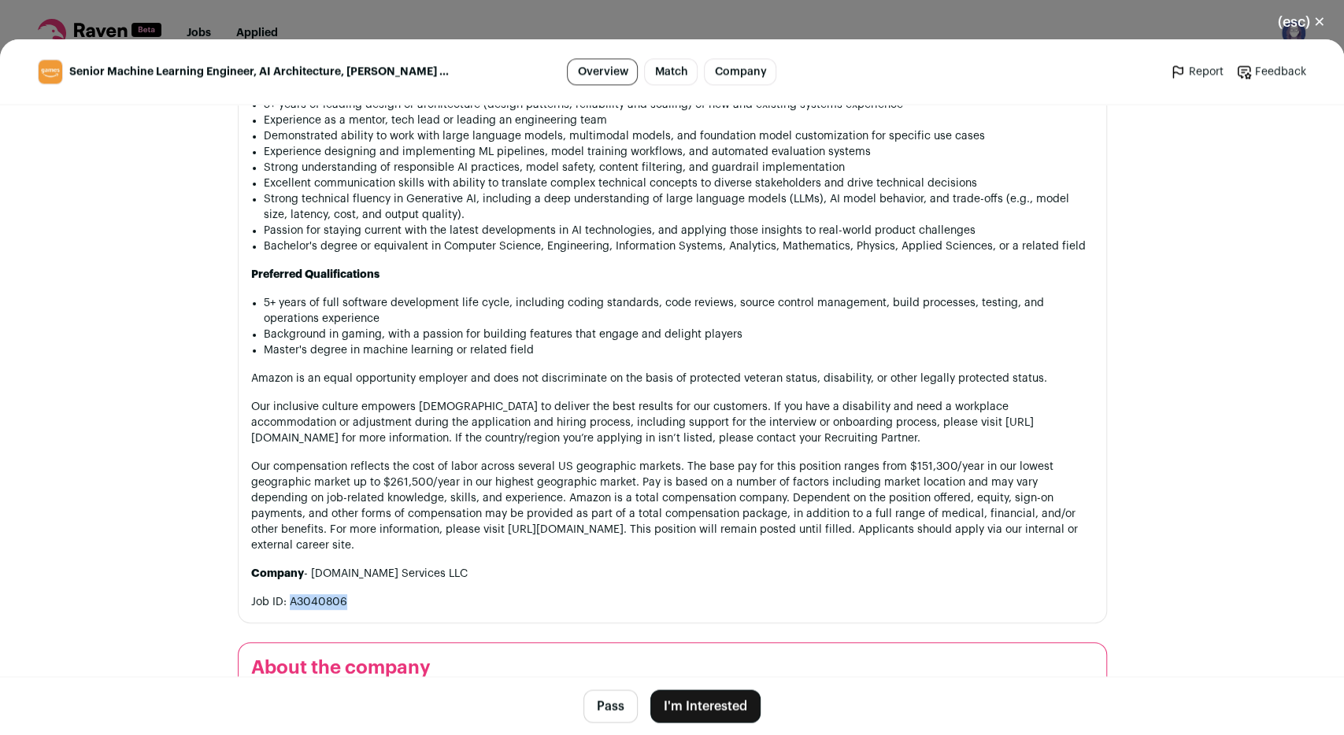
drag, startPoint x: 288, startPoint y: 615, endPoint x: 346, endPoint y: 613, distance: 57.5
click at [346, 610] on p "Job ID: A3040806" at bounding box center [672, 602] width 843 height 16
copy p "A3040806"
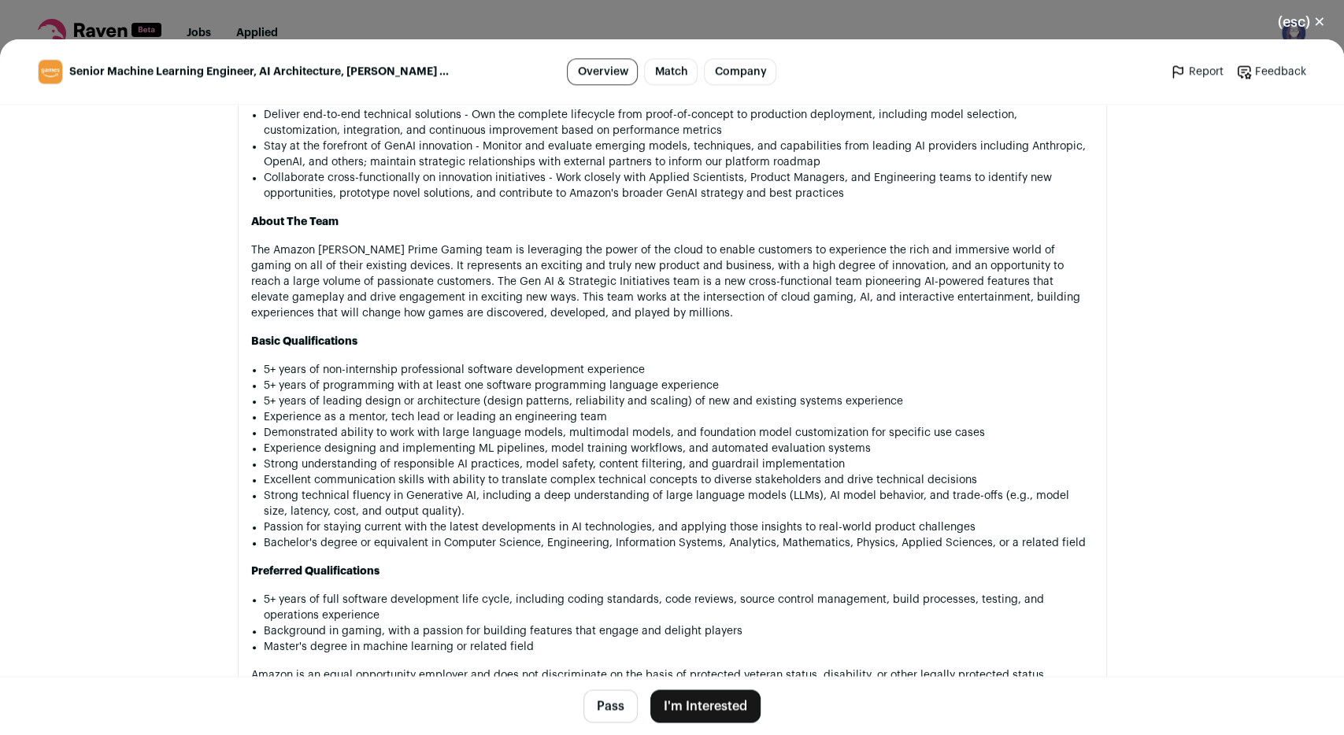
scroll to position [1032, 0]
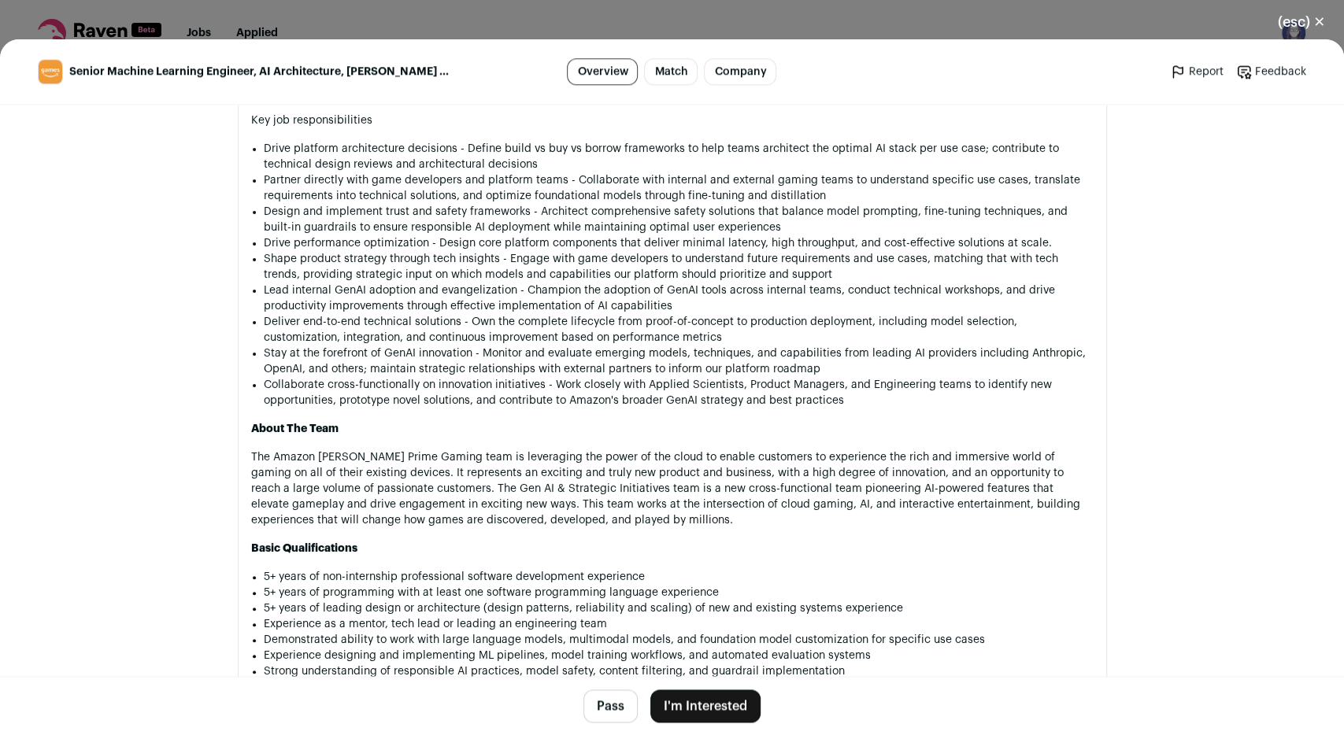
click at [1302, 28] on button "(esc) ✕" at bounding box center [1301, 22] width 85 height 35
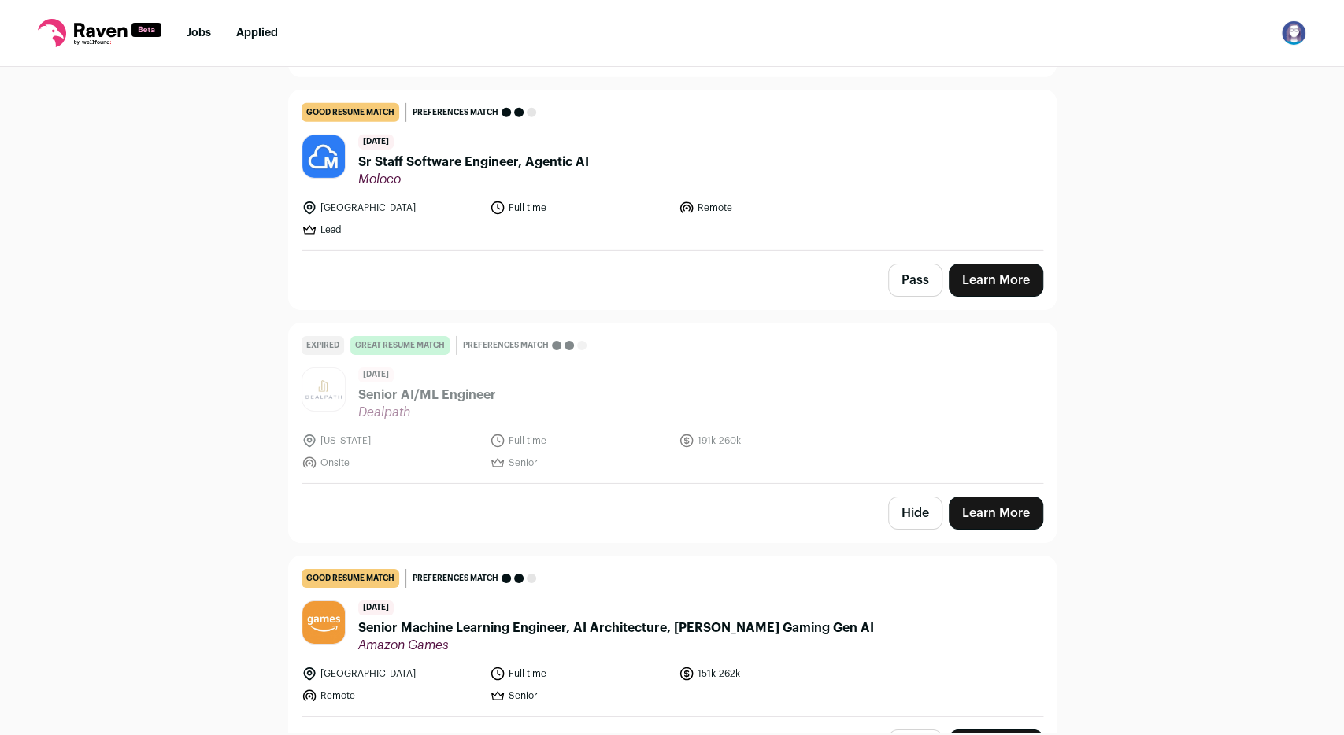
scroll to position [3410, 0]
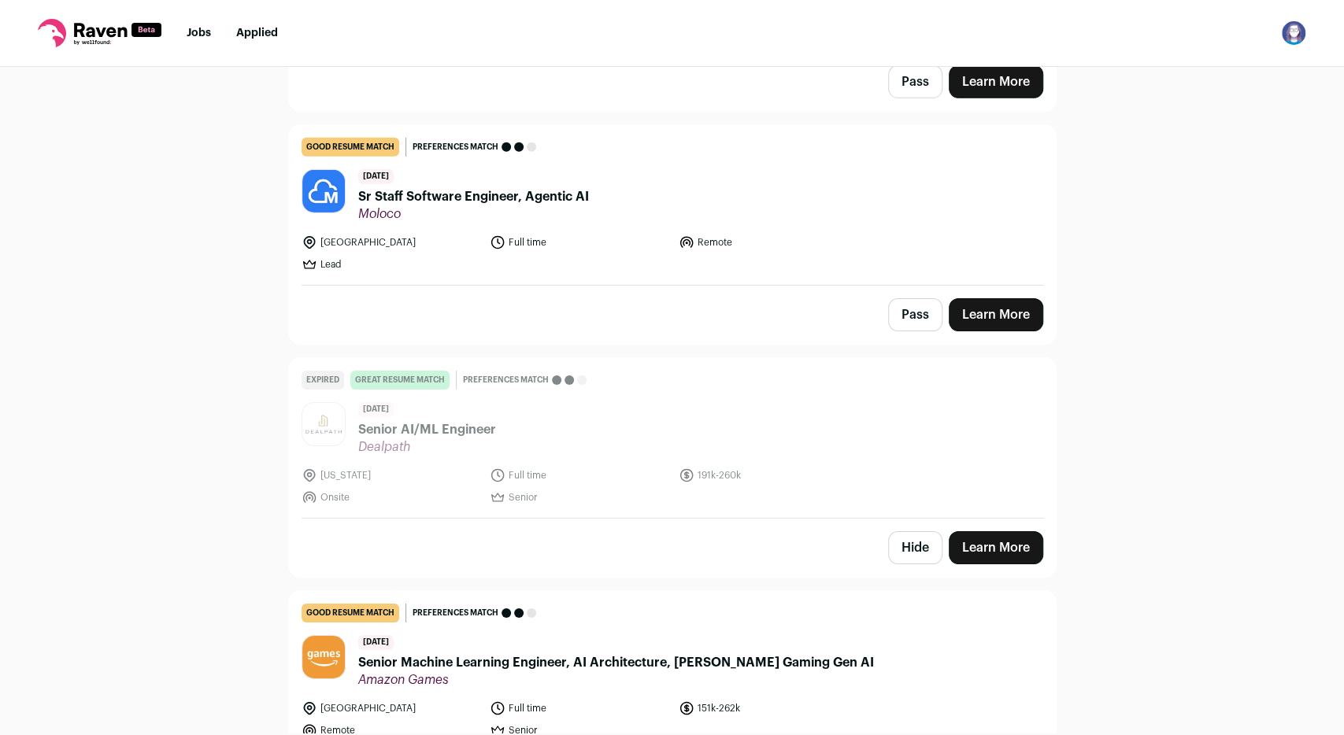
click at [909, 531] on button "Hide" at bounding box center [915, 547] width 54 height 33
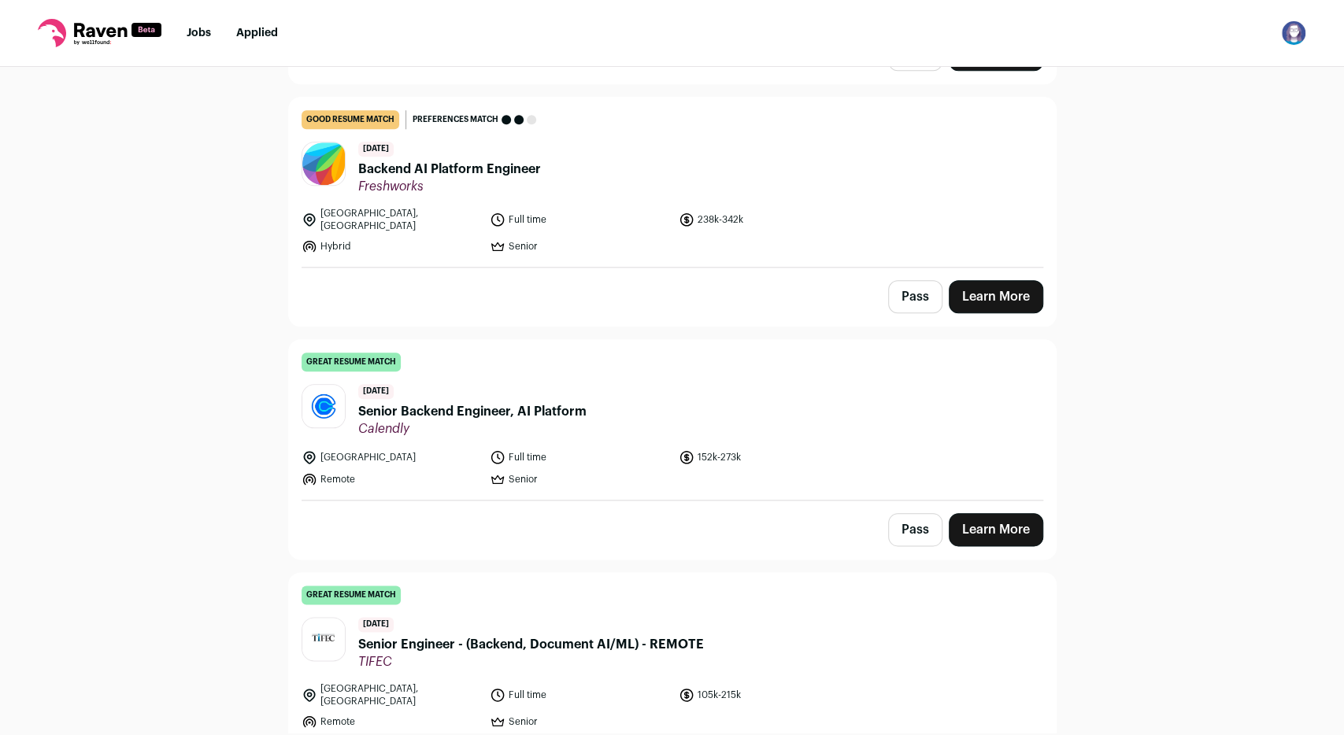
scroll to position [891, 0]
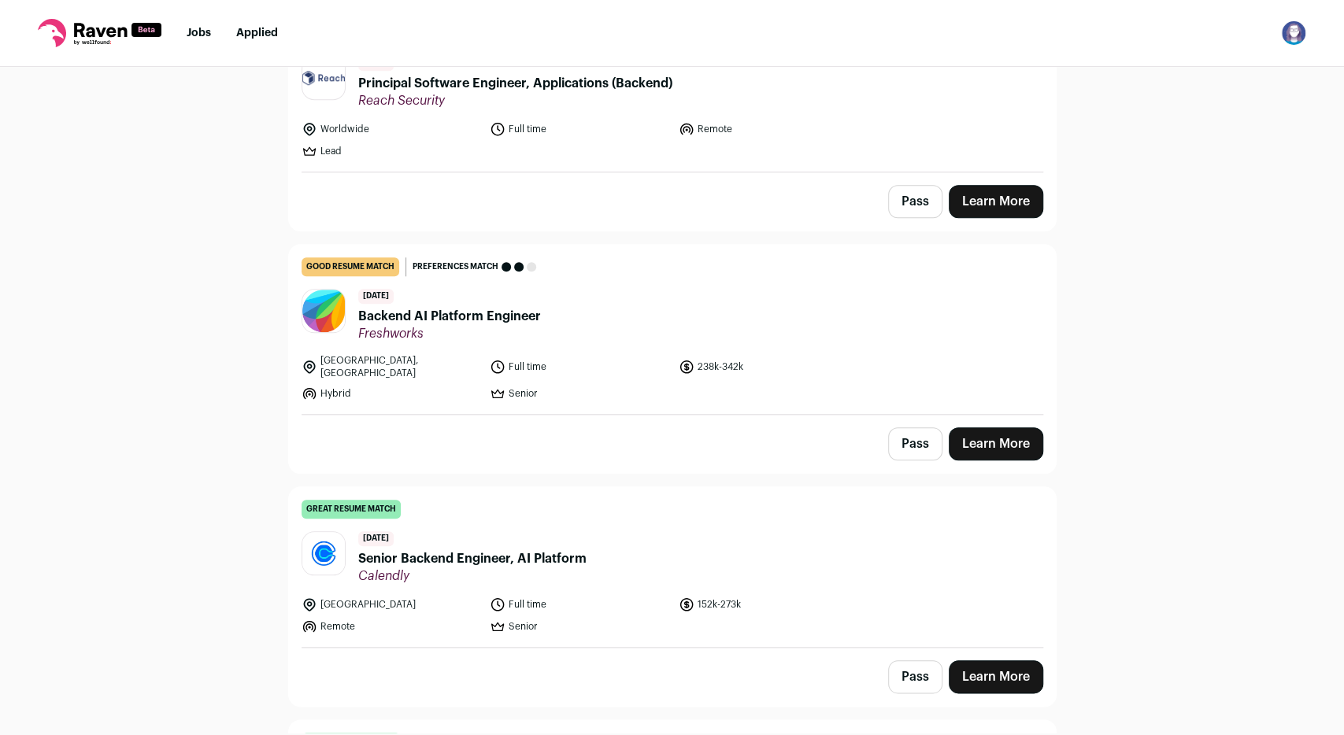
click at [1001, 431] on link "Learn More" at bounding box center [996, 444] width 94 height 33
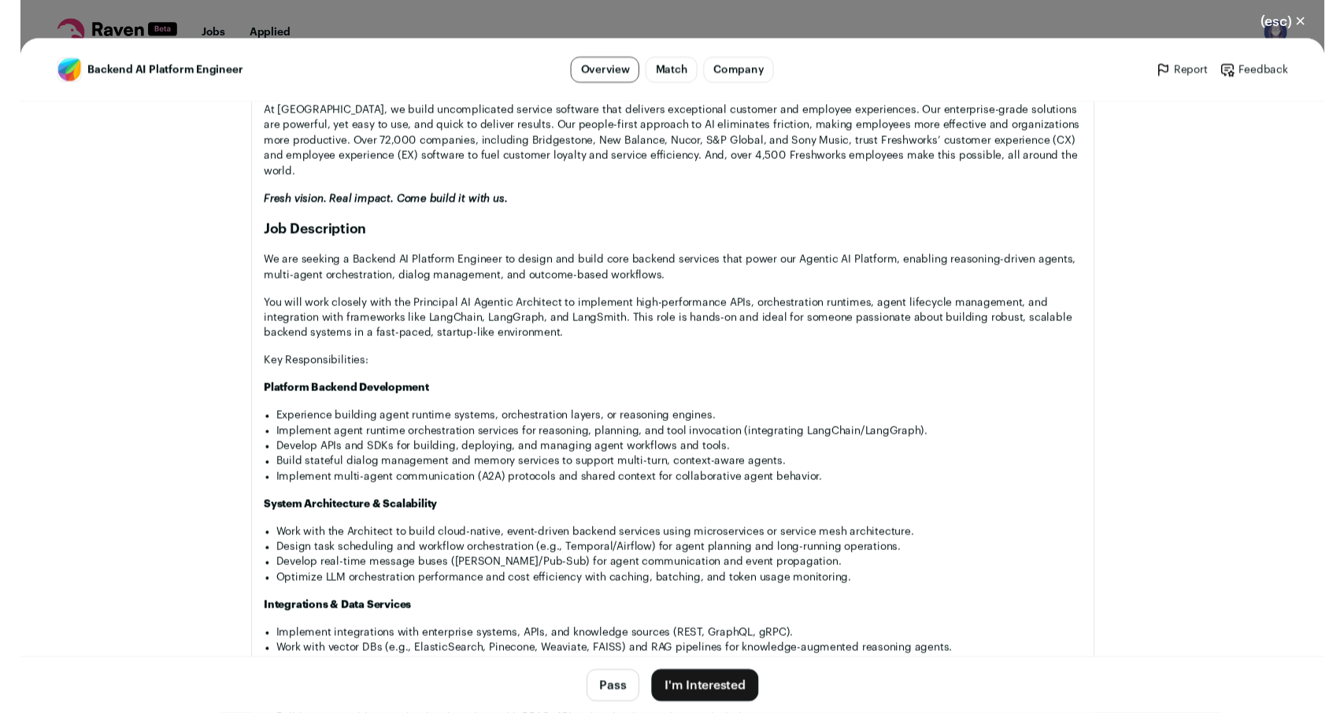
scroll to position [907, 0]
